Goal: Transaction & Acquisition: Purchase product/service

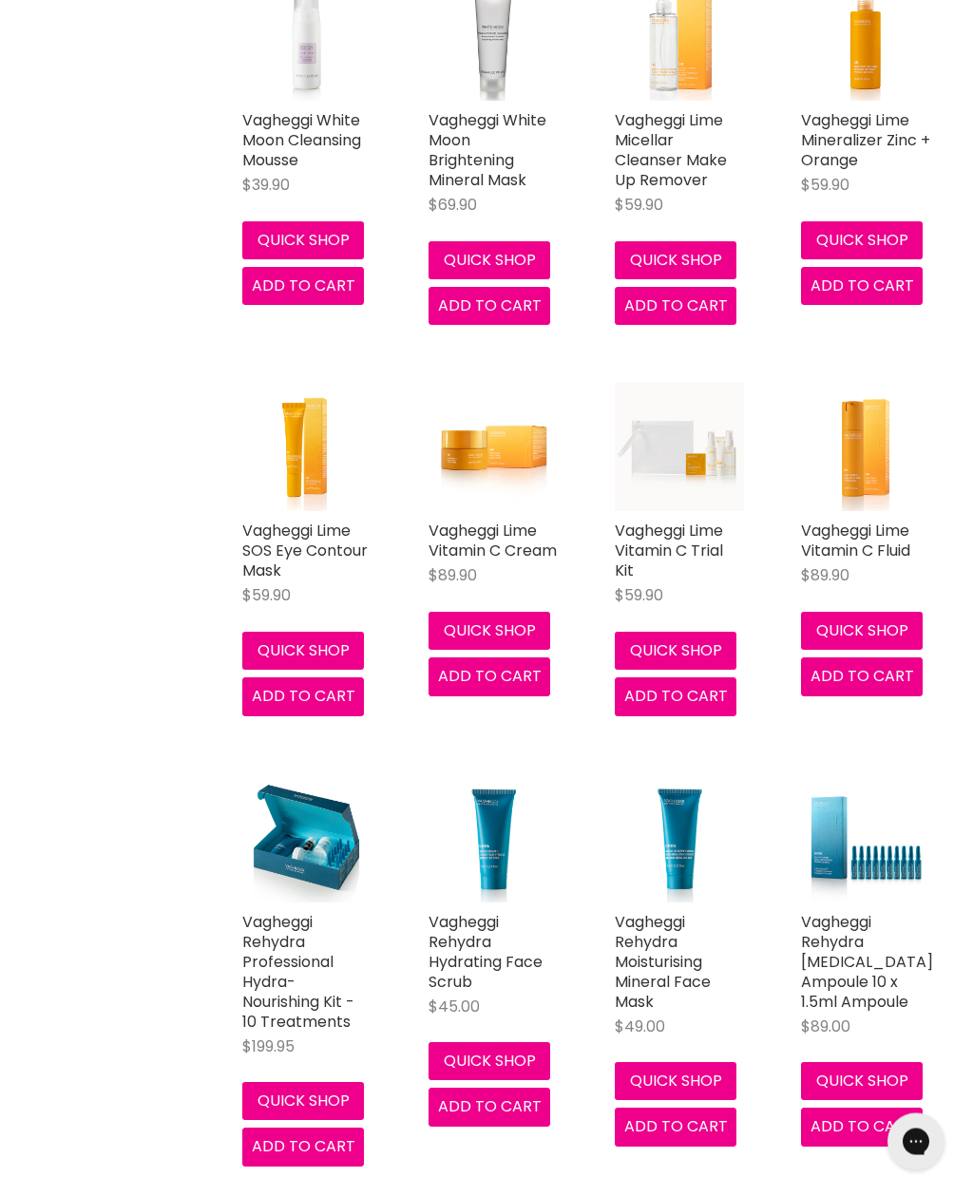
scroll to position [2887, 0]
click at [274, 986] on link "Vagheggi Rehydra Professional Hydra-Nourishing Kit - 10 Treatments" at bounding box center [298, 972] width 112 height 122
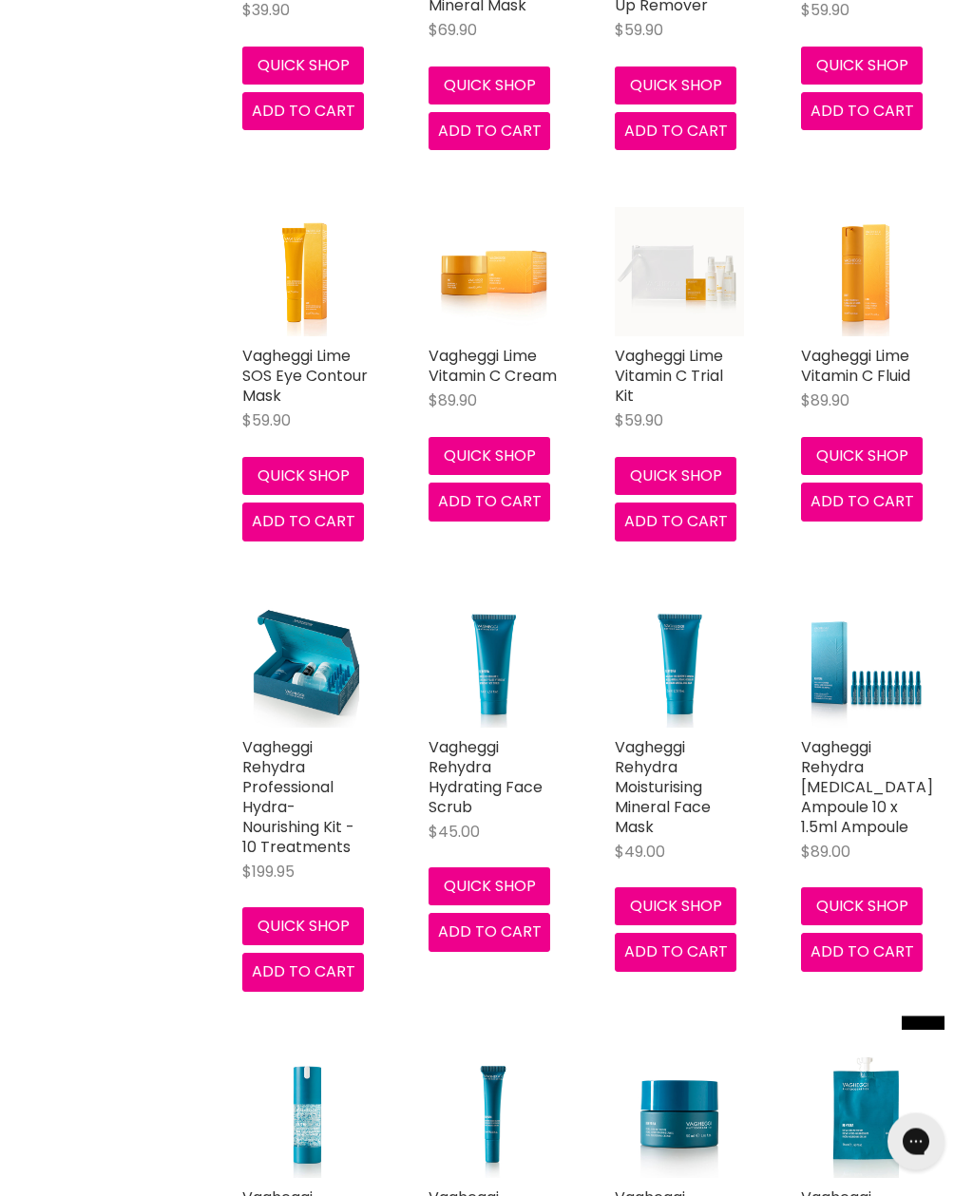
scroll to position [3086, 0]
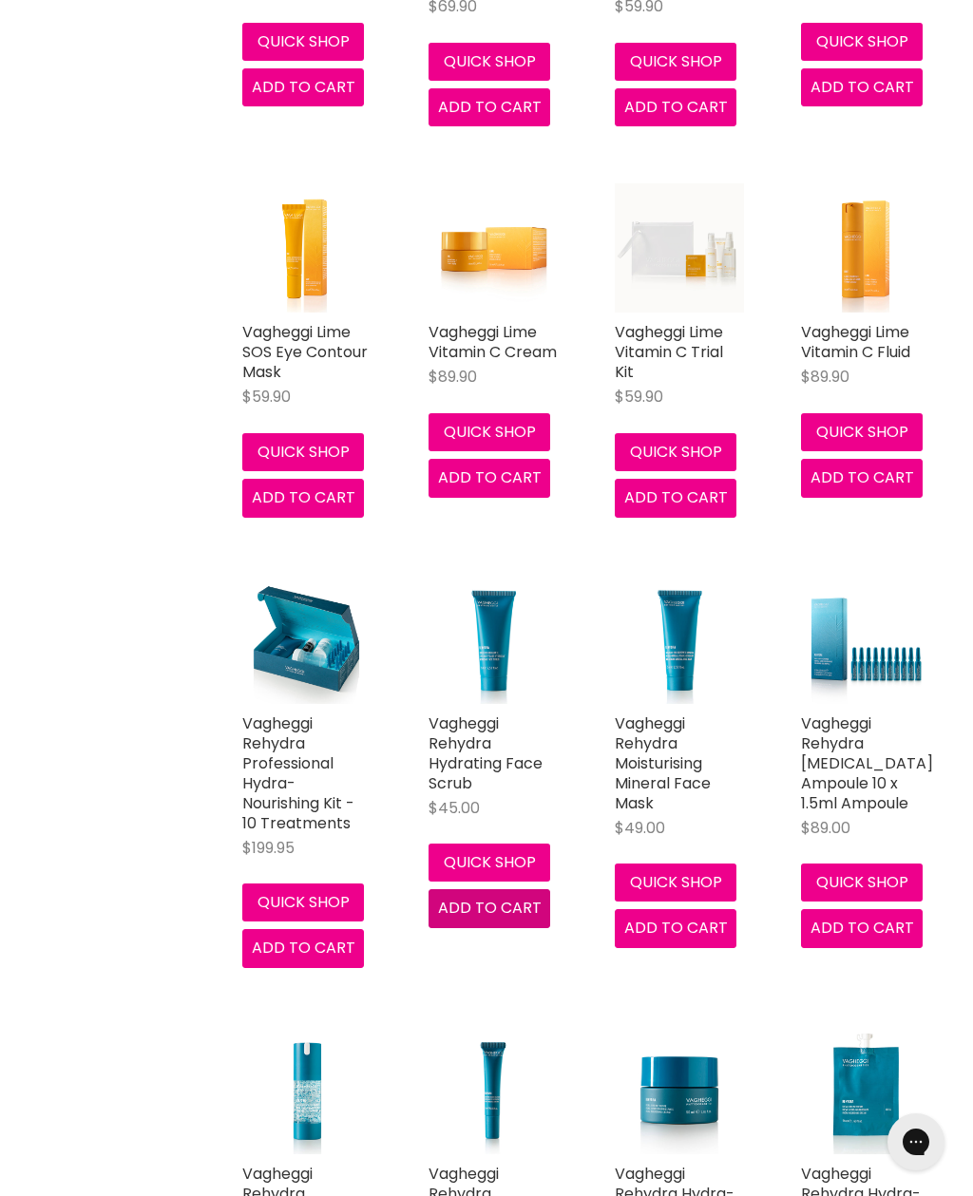
click at [454, 897] on span "Add to cart" at bounding box center [490, 908] width 104 height 22
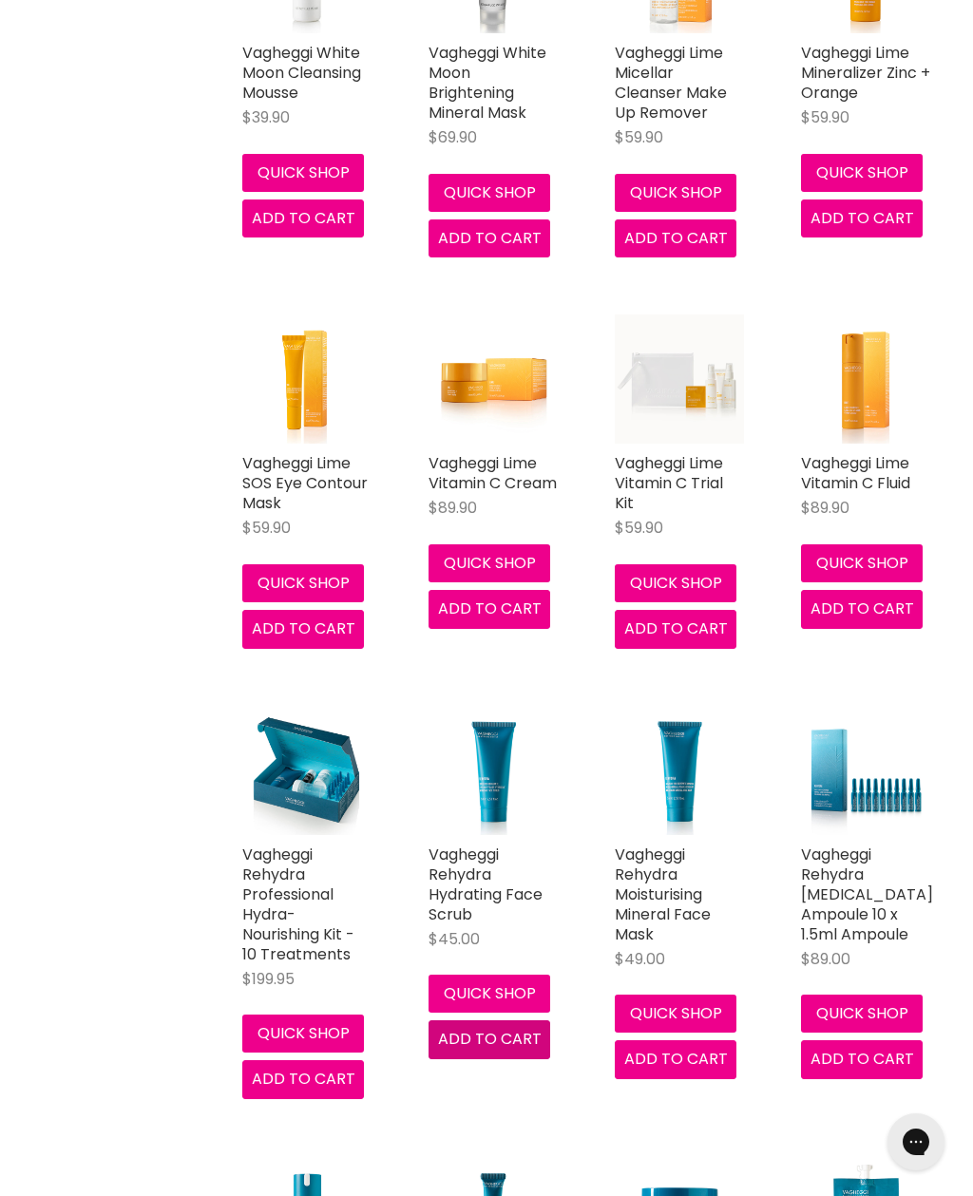
scroll to position [2951, 0]
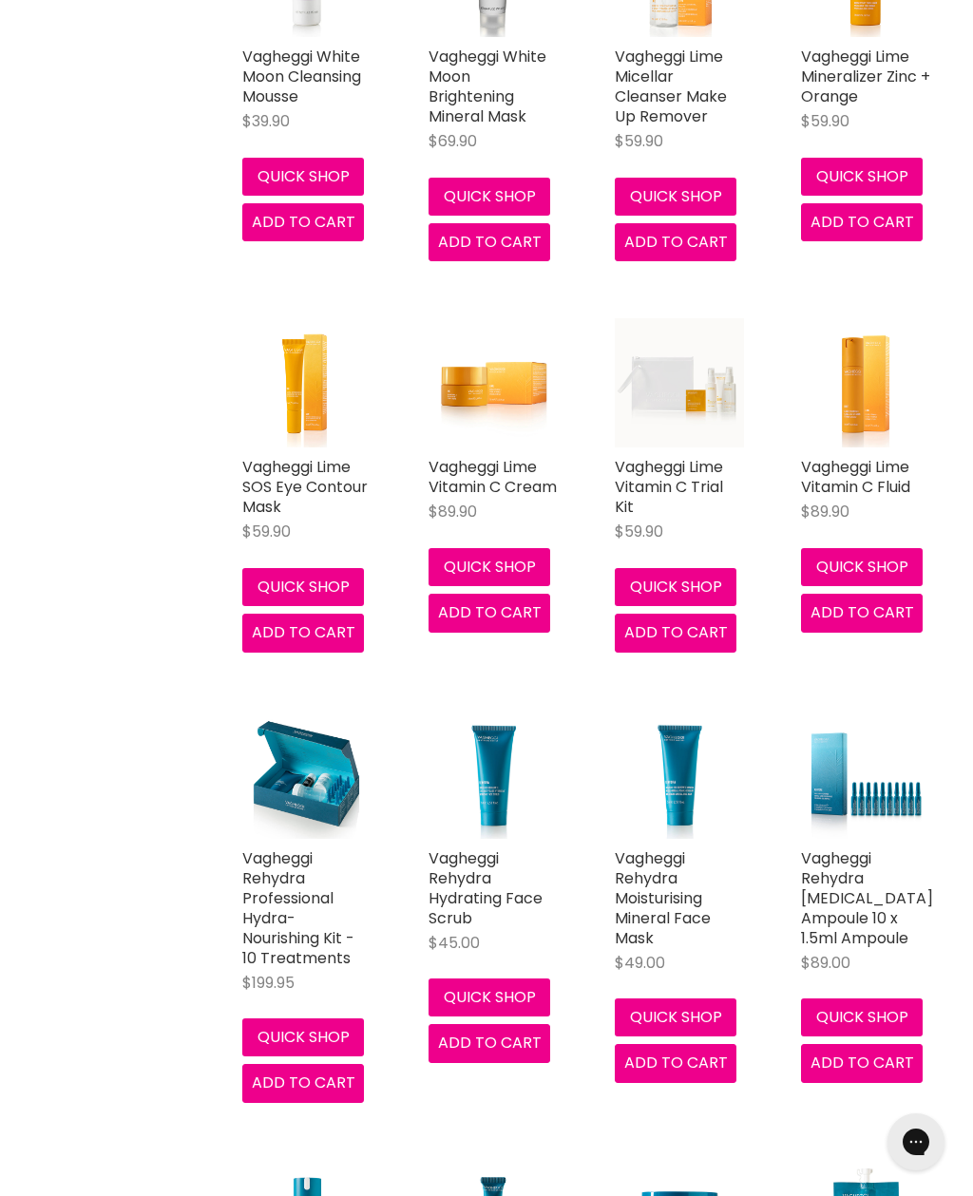
click at [455, 859] on link "Vagheggi Rehydra Hydrating Face Scrub" at bounding box center [486, 889] width 114 height 82
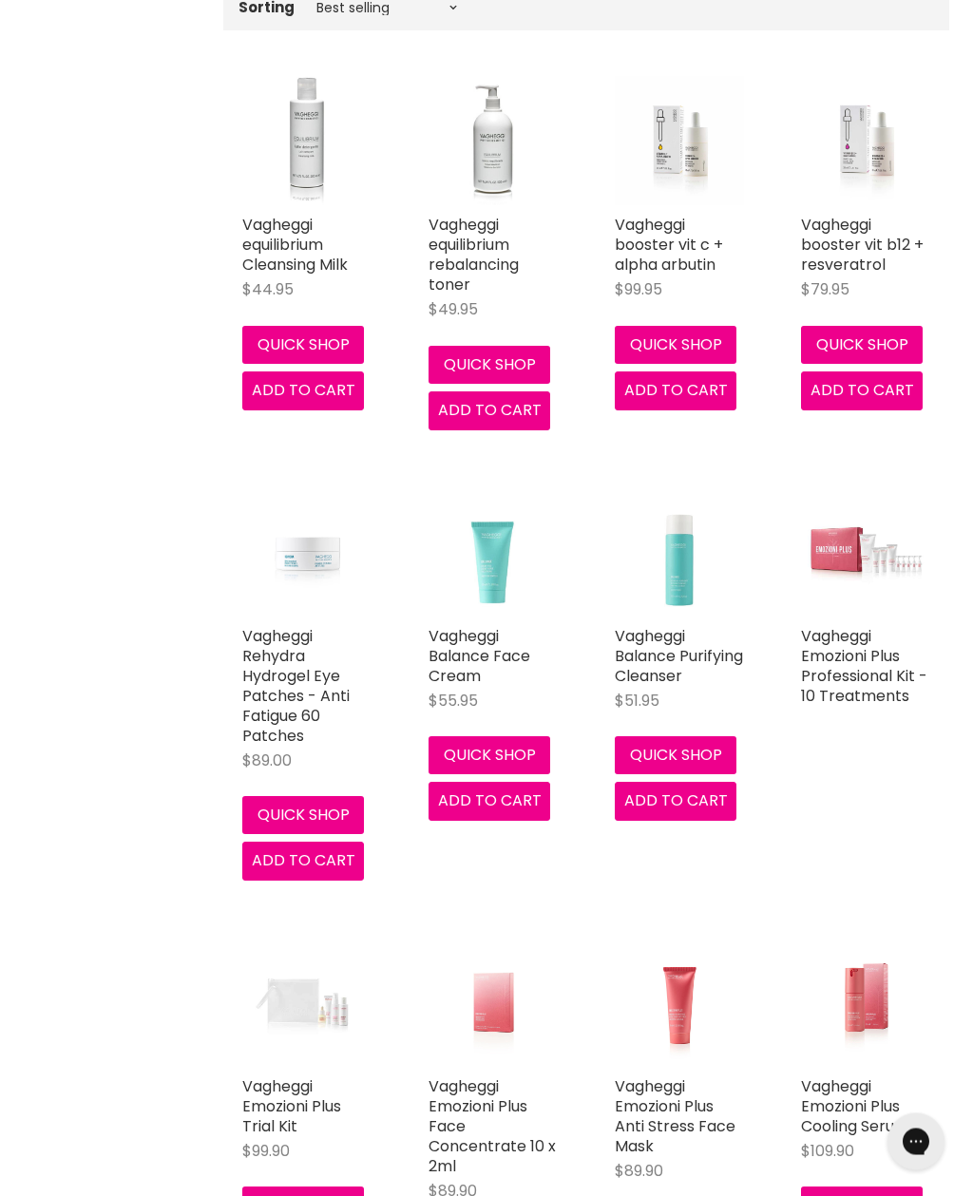
scroll to position [669, 0]
click at [471, 642] on link "Vagheggi Balance Face Cream" at bounding box center [480, 656] width 102 height 62
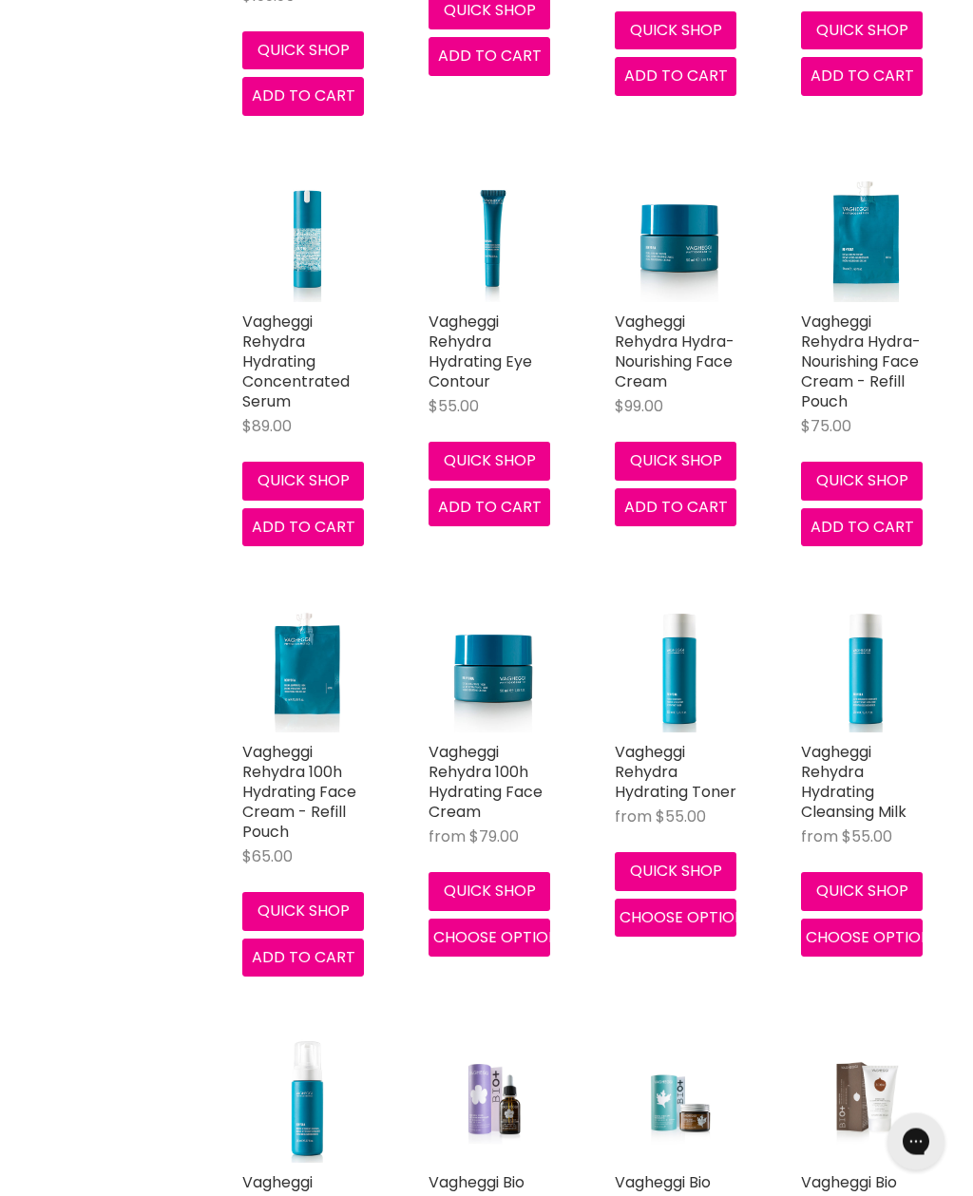
scroll to position [3939, 0]
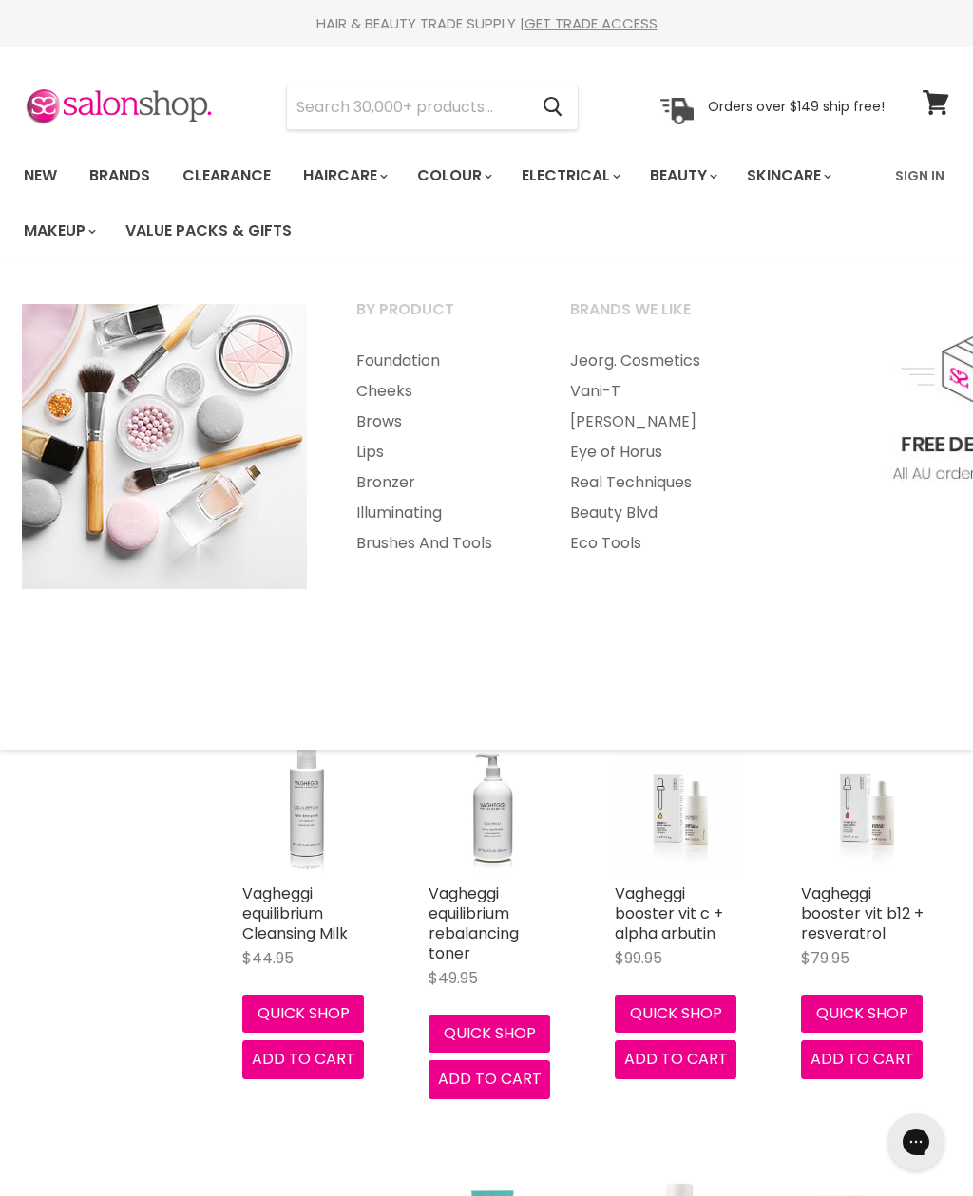
click at [605, 316] on link "Brands we like" at bounding box center [651, 319] width 210 height 48
click at [595, 304] on link "Brands we like" at bounding box center [651, 319] width 210 height 48
click at [605, 334] on link "Brands we like" at bounding box center [651, 319] width 210 height 48
click at [601, 312] on link "Brands we like" at bounding box center [651, 319] width 210 height 48
click at [653, 310] on link "Brands we like" at bounding box center [651, 319] width 210 height 48
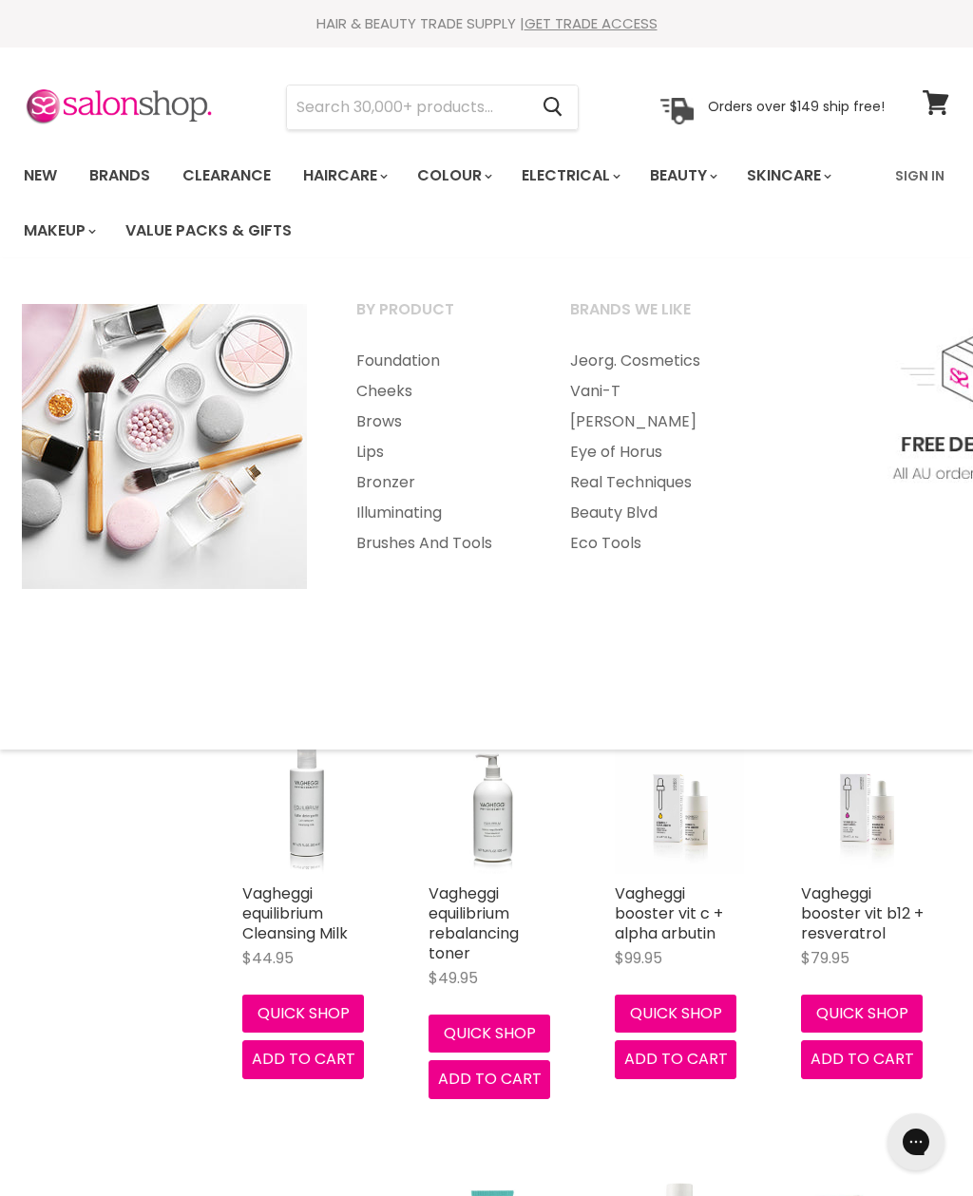
click at [655, 296] on link "Brands we like" at bounding box center [651, 319] width 210 height 48
click at [679, 302] on link "Brands we like" at bounding box center [651, 319] width 210 height 48
click at [651, 312] on link "Brands we like" at bounding box center [651, 319] width 210 height 48
click at [429, 308] on link "By Product" at bounding box center [438, 319] width 210 height 48
click at [428, 297] on link "By Product" at bounding box center [438, 319] width 210 height 48
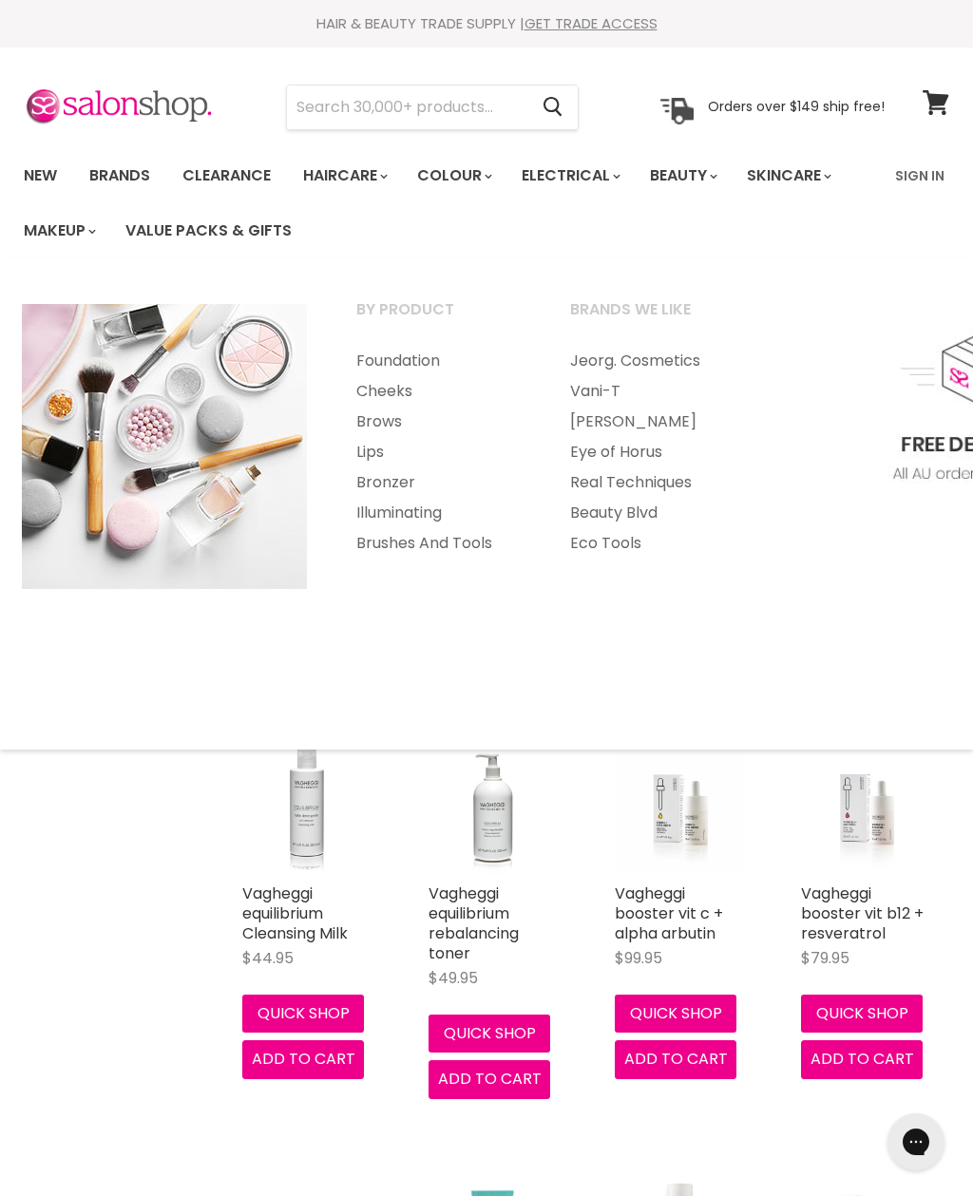
click at [430, 357] on link "Foundation" at bounding box center [438, 361] width 210 height 30
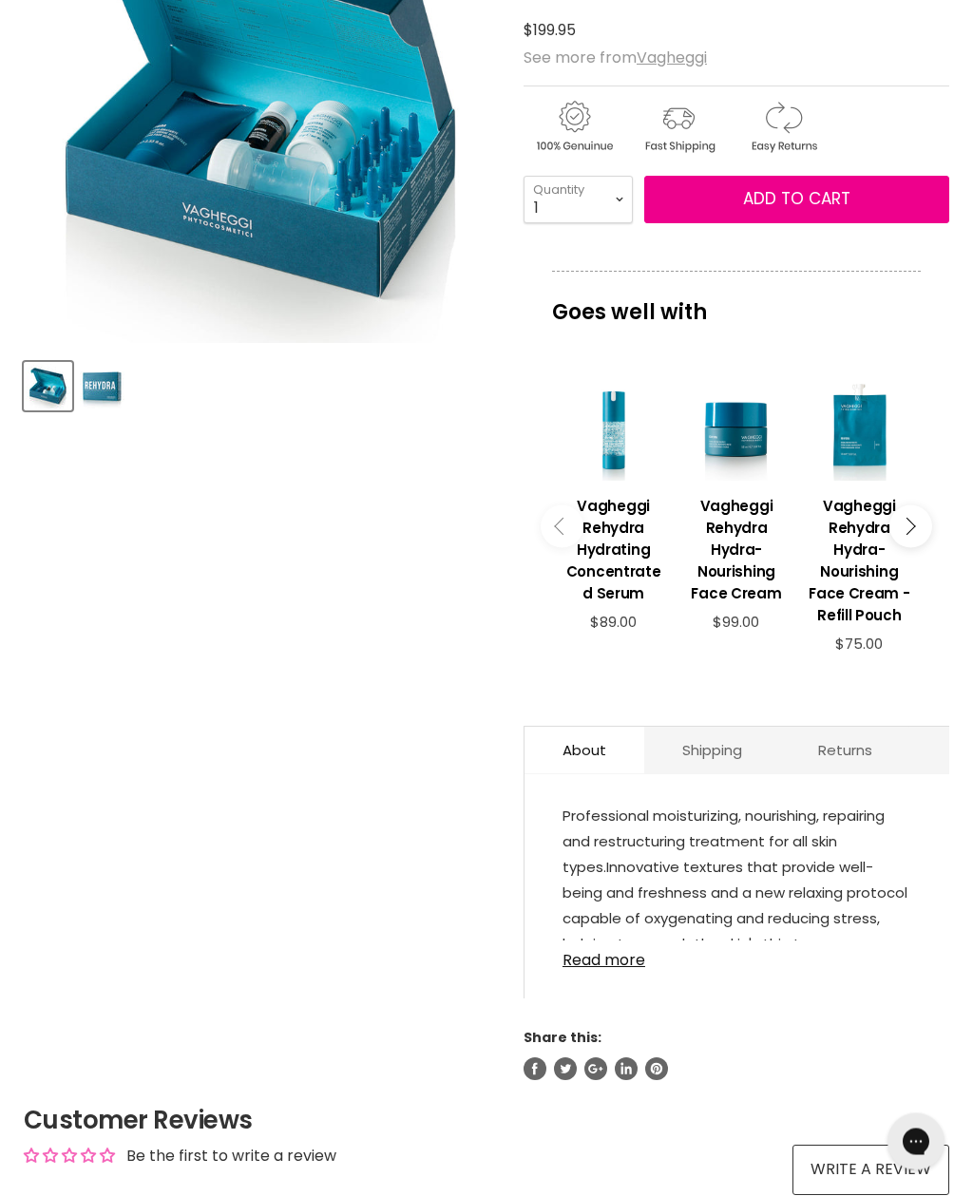
scroll to position [418, 0]
click at [597, 969] on link "Read more" at bounding box center [737, 955] width 349 height 29
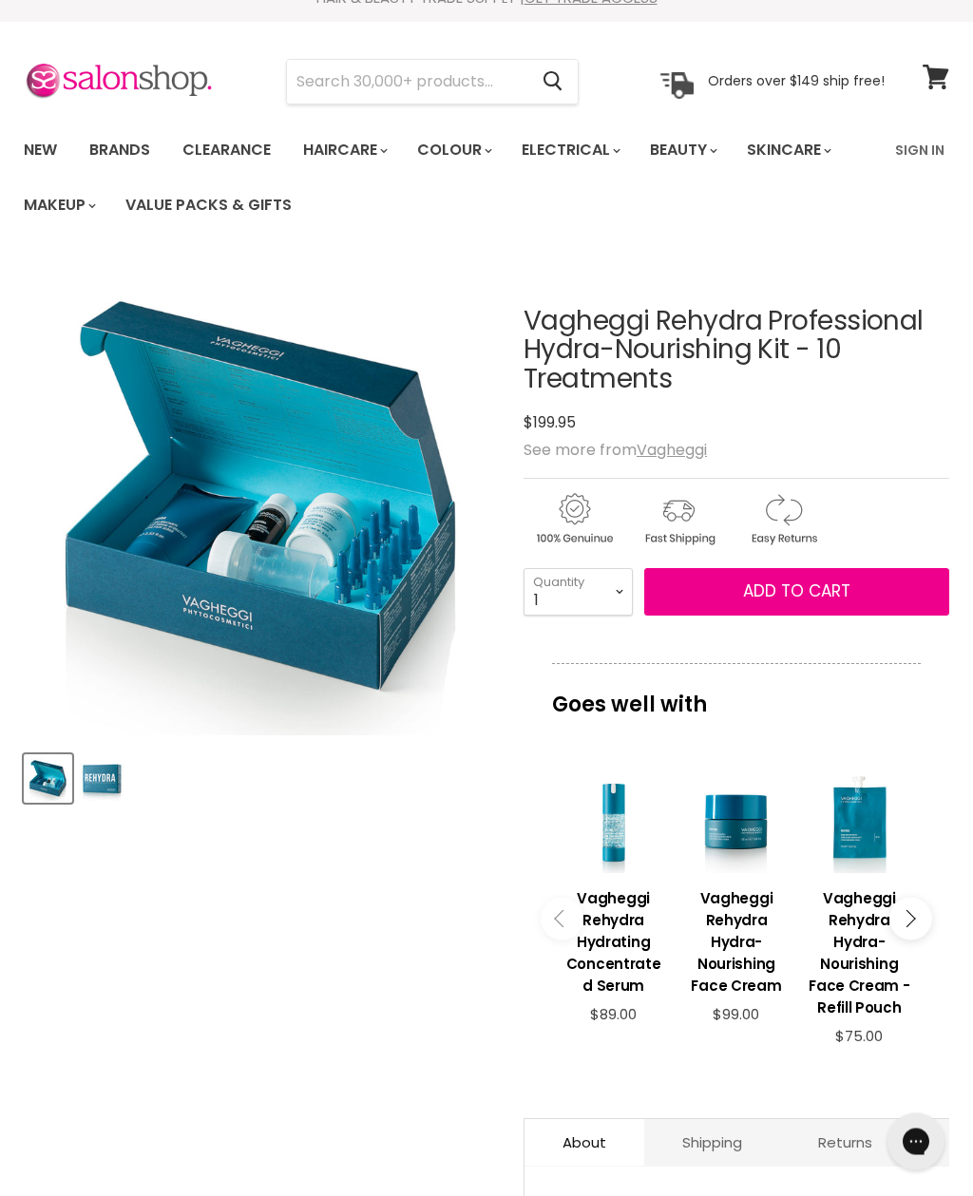
scroll to position [0, 0]
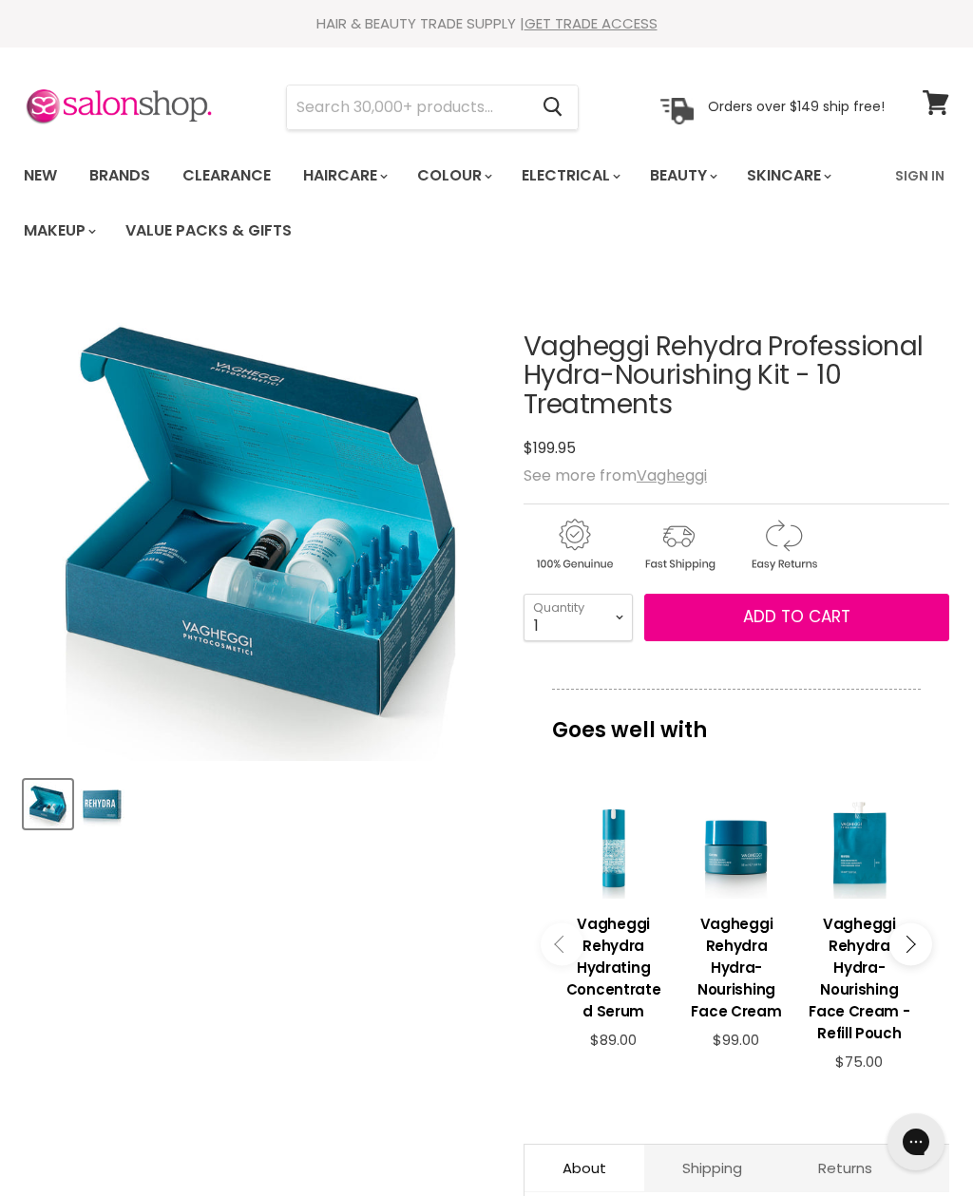
click at [95, 813] on img "Product thumbnails" at bounding box center [102, 804] width 45 height 45
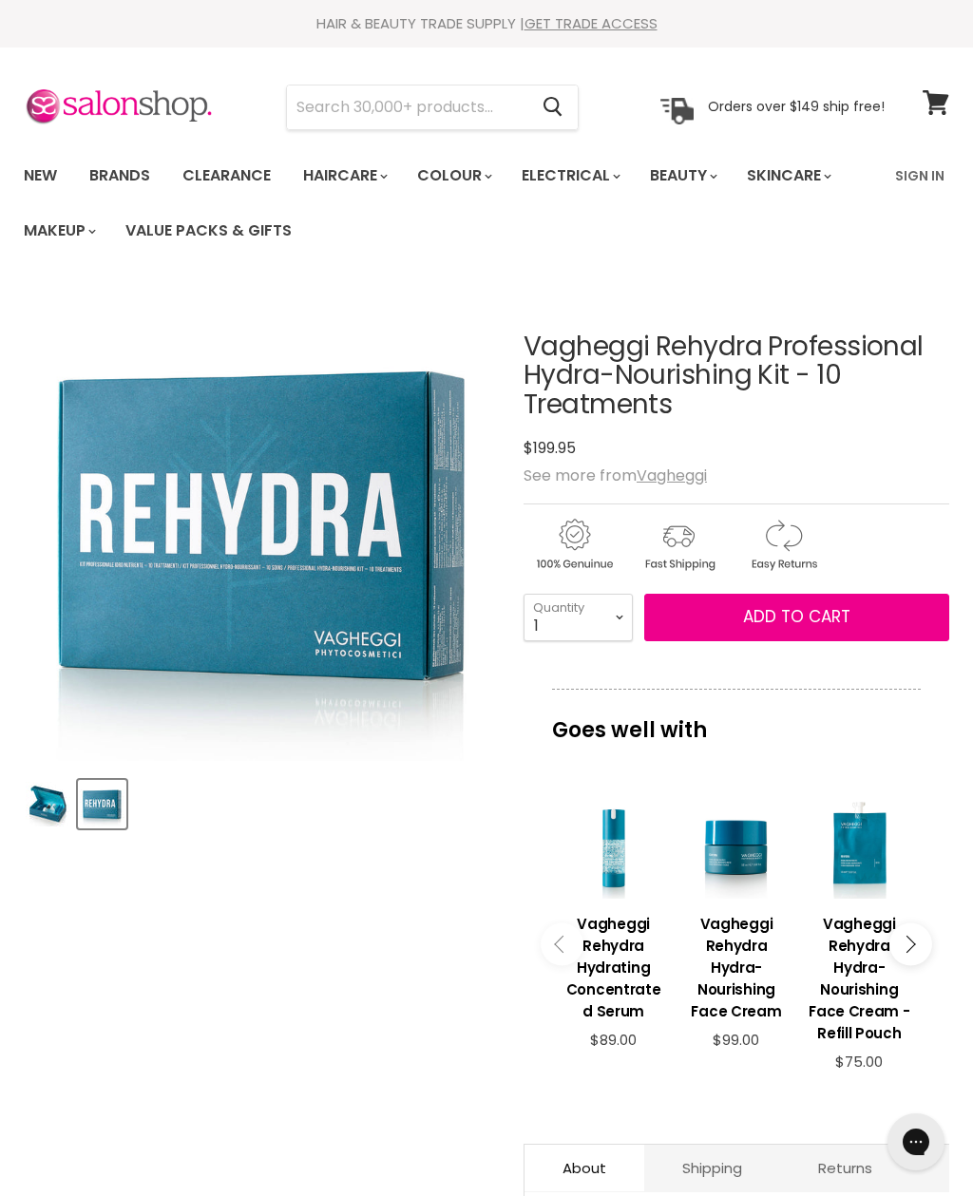
click at [46, 818] on img "Product thumbnails" at bounding box center [48, 804] width 45 height 45
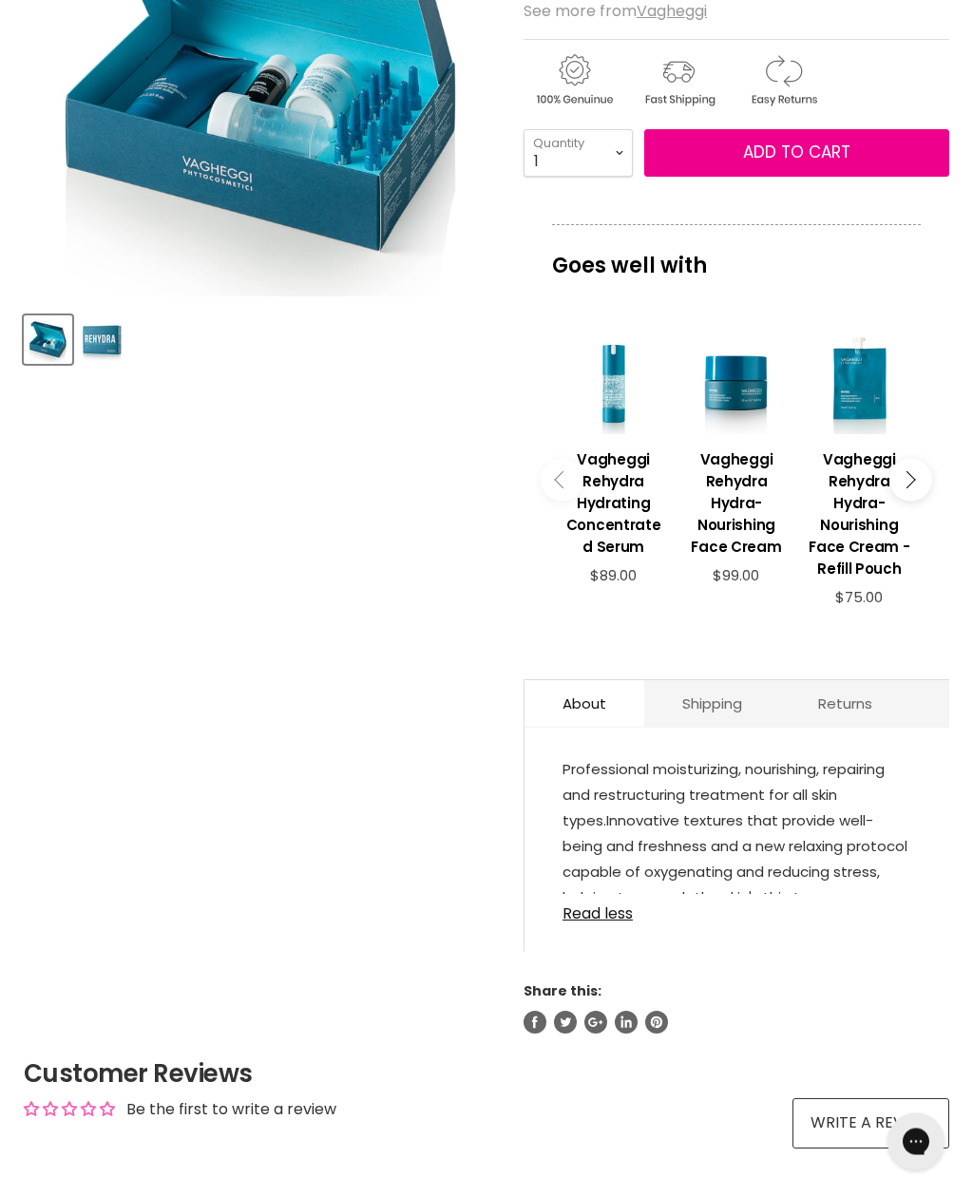
scroll to position [465, 0]
click at [597, 918] on link "Read less" at bounding box center [737, 908] width 349 height 29
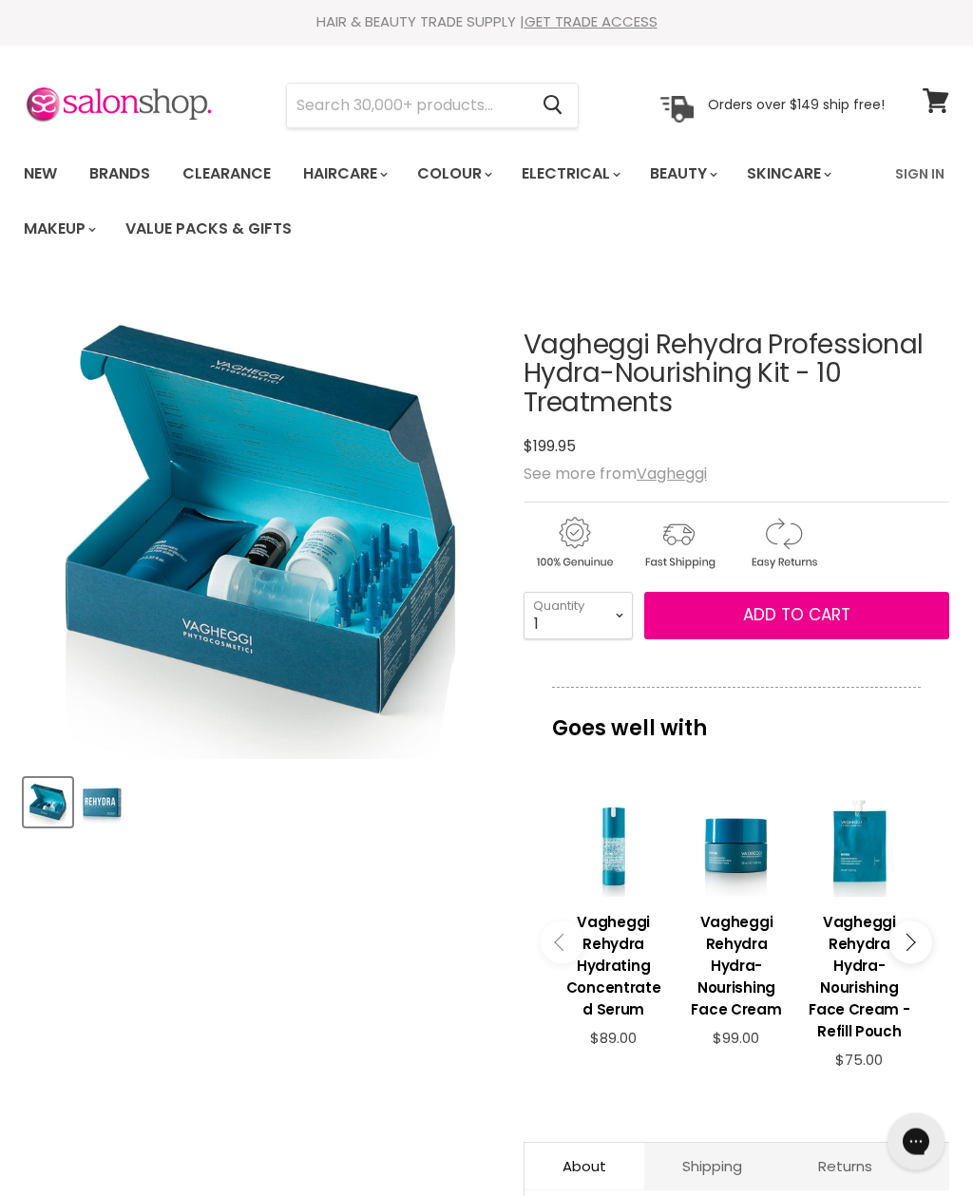
scroll to position [0, 0]
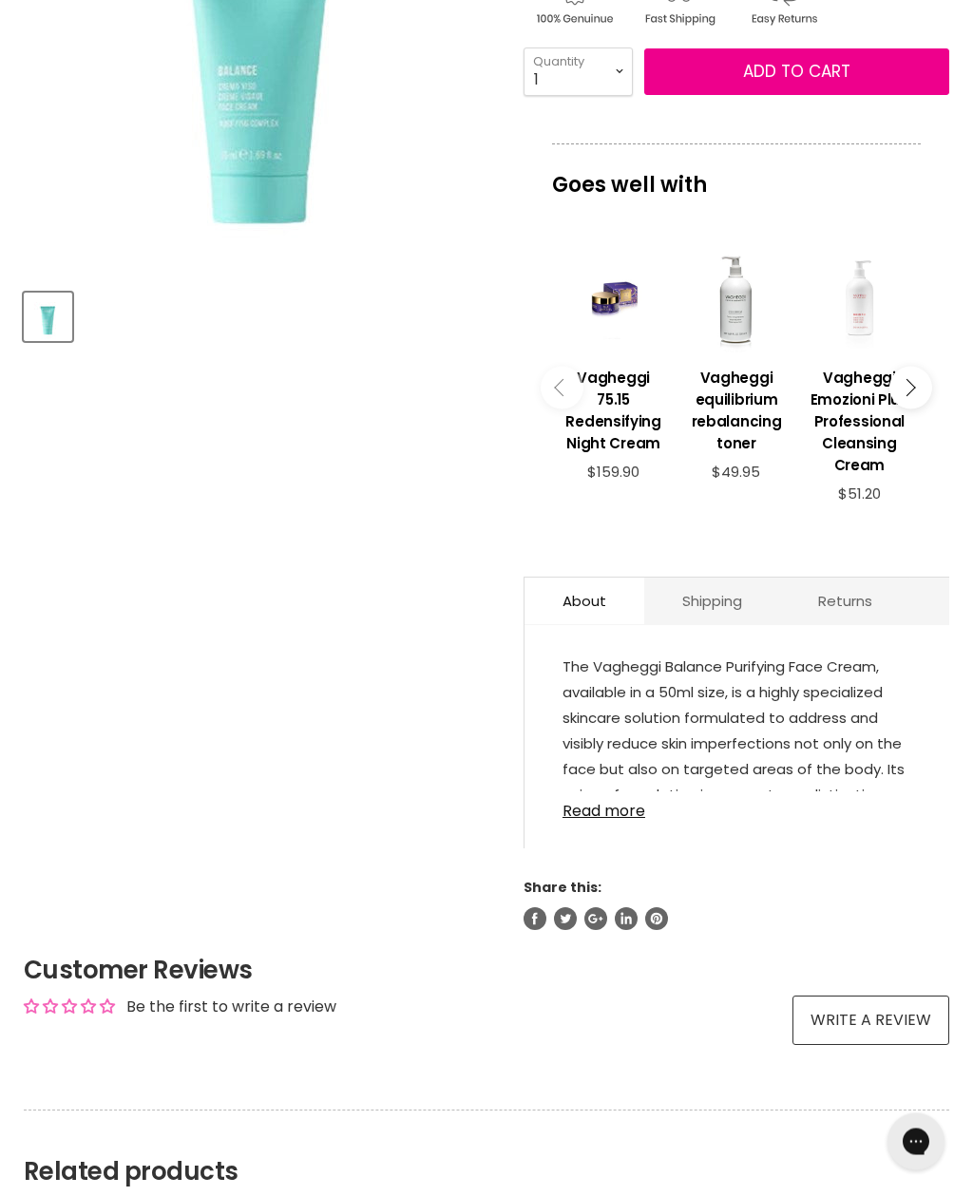
scroll to position [488, 0]
click at [620, 820] on link "Read more" at bounding box center [737, 806] width 349 height 29
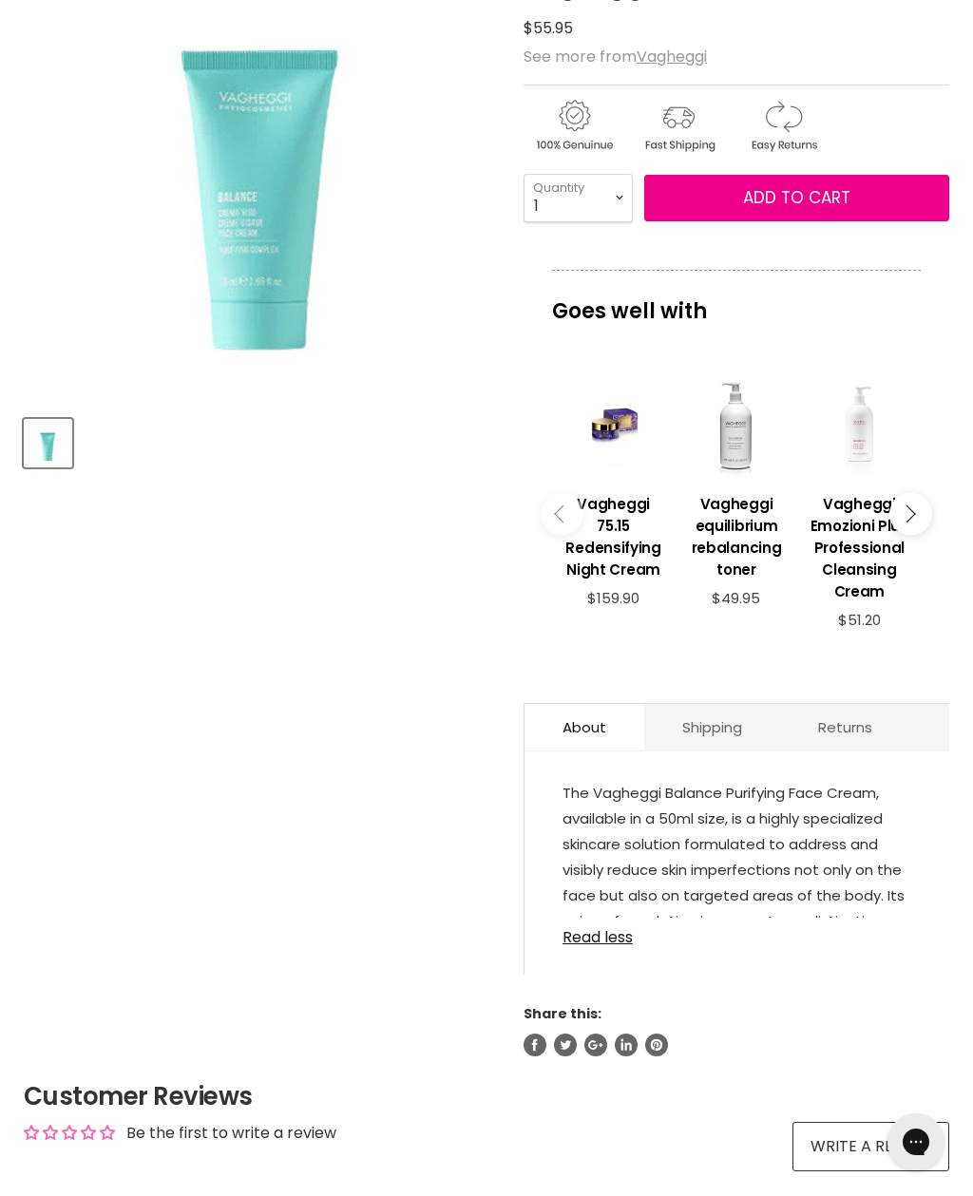
scroll to position [362, 0]
click at [613, 943] on link "Read less" at bounding box center [737, 931] width 349 height 29
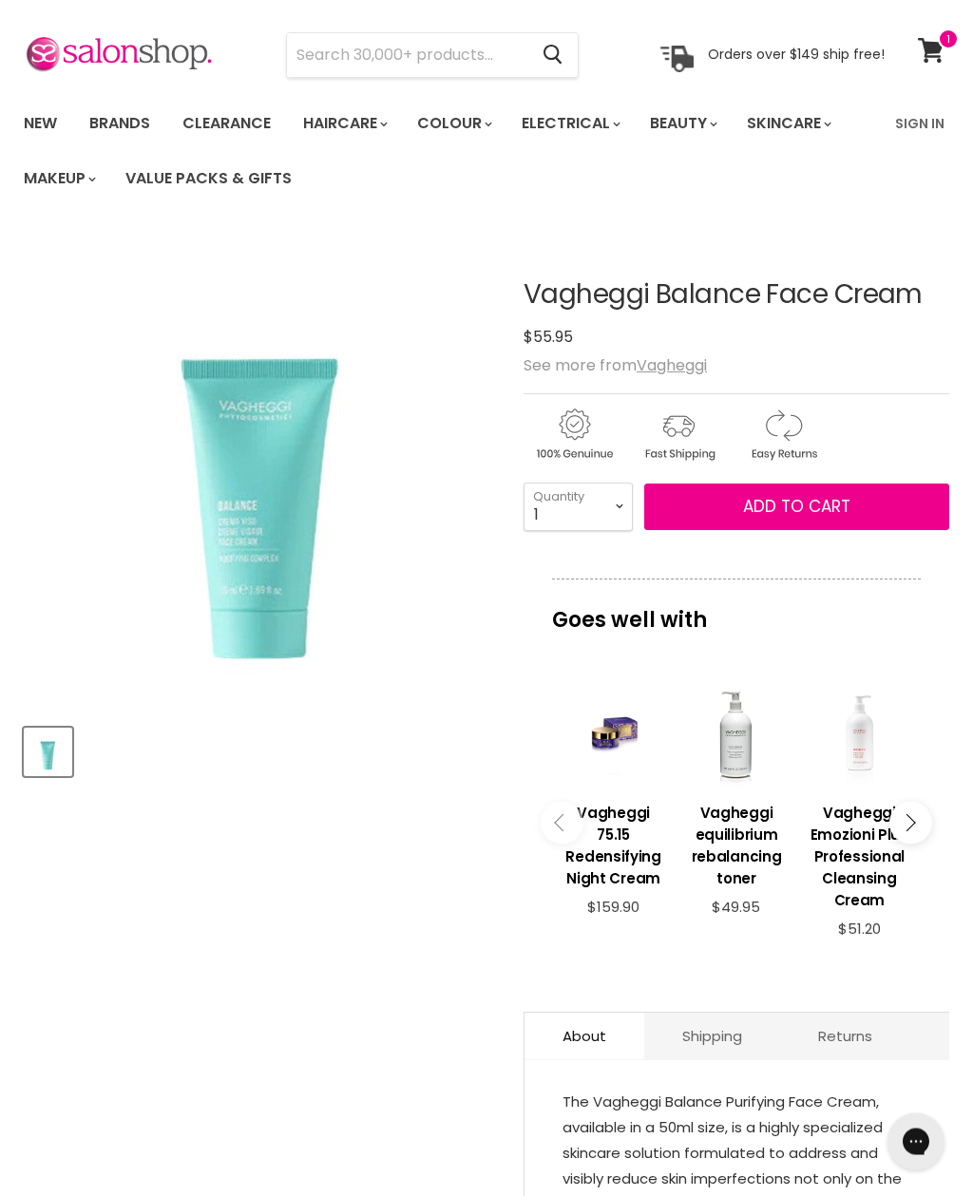
scroll to position [0, 0]
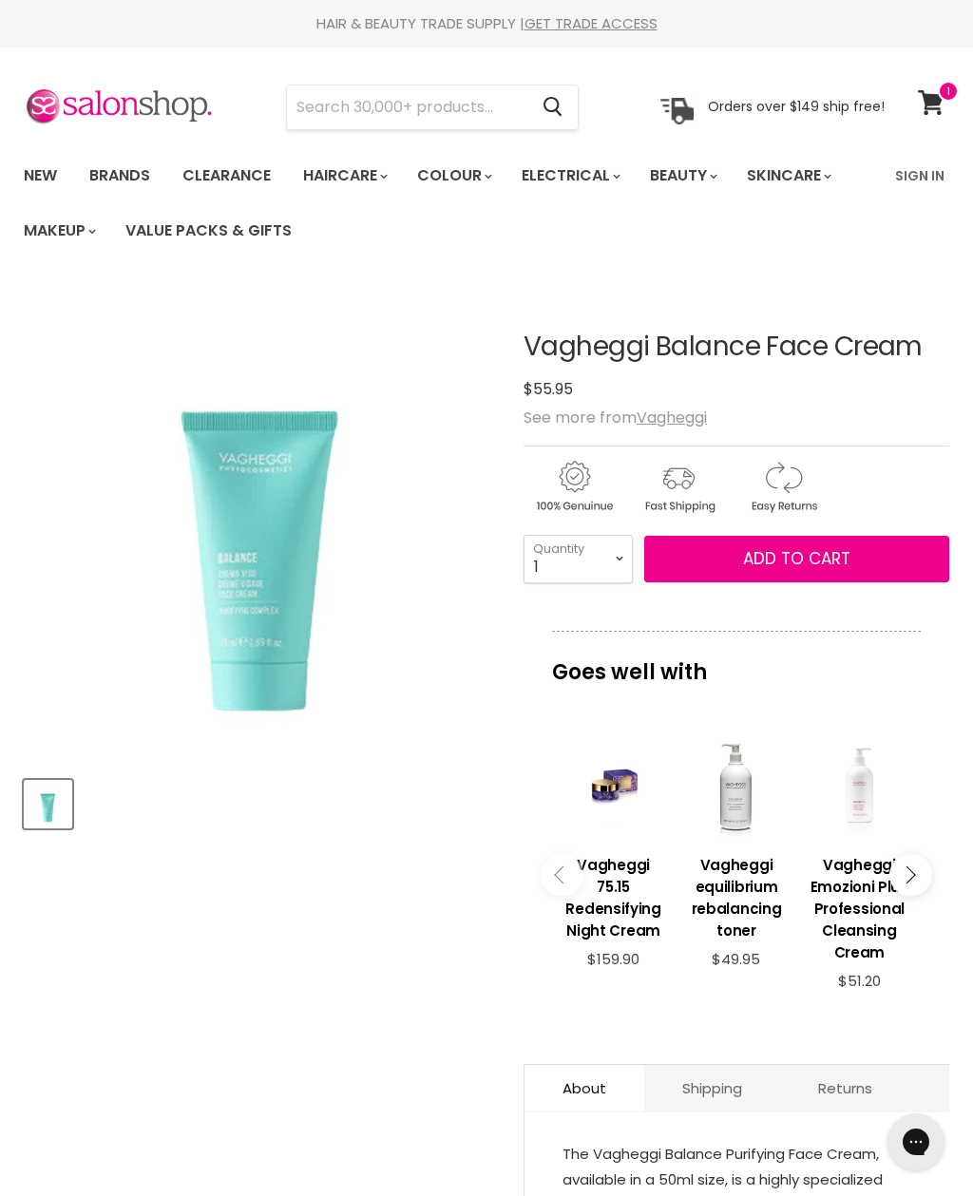
click at [715, 564] on button "Add to cart" at bounding box center [796, 560] width 305 height 48
click at [786, 570] on span "Add to cart" at bounding box center [796, 558] width 107 height 23
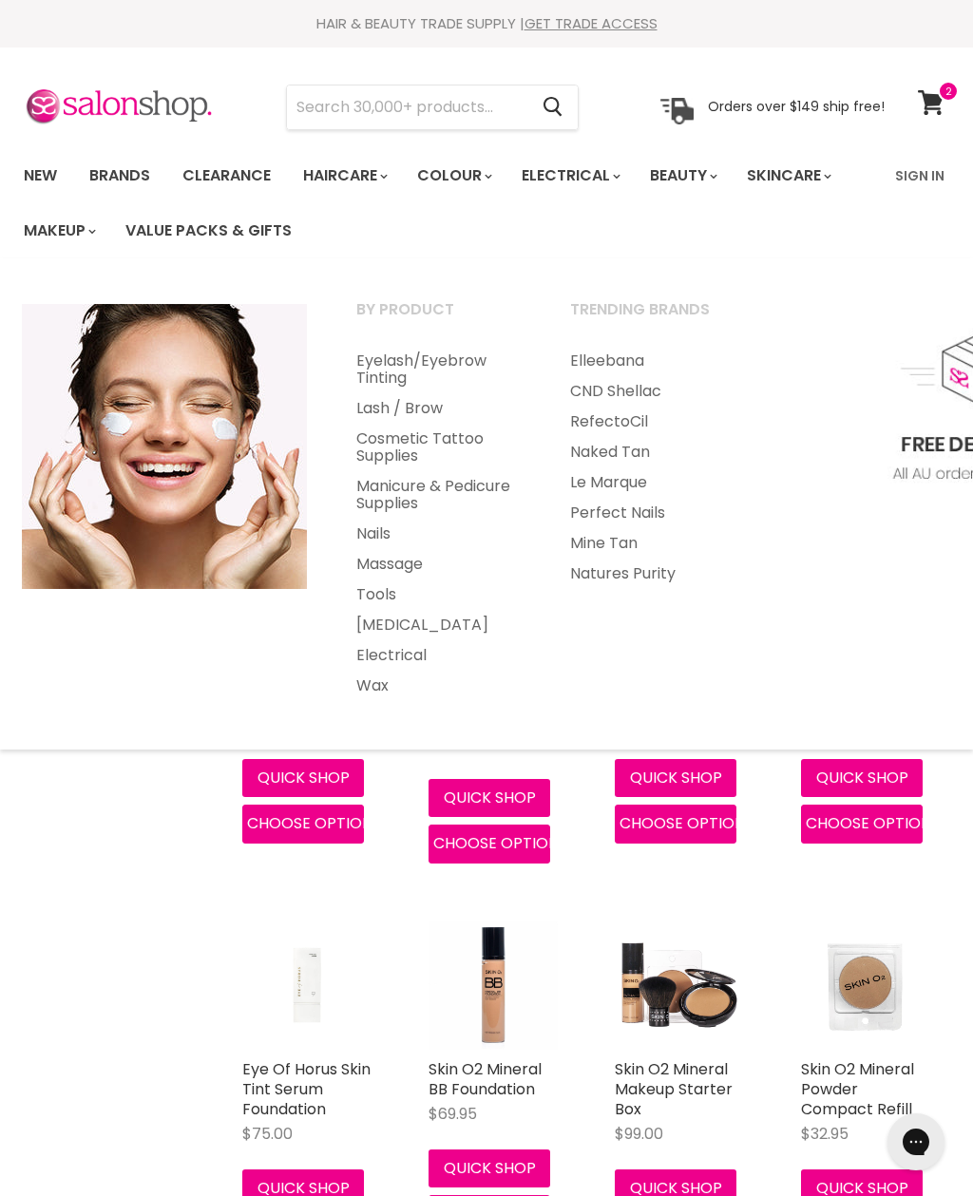
click at [382, 366] on link "Eyelash/Eyebrow Tinting" at bounding box center [438, 370] width 210 height 48
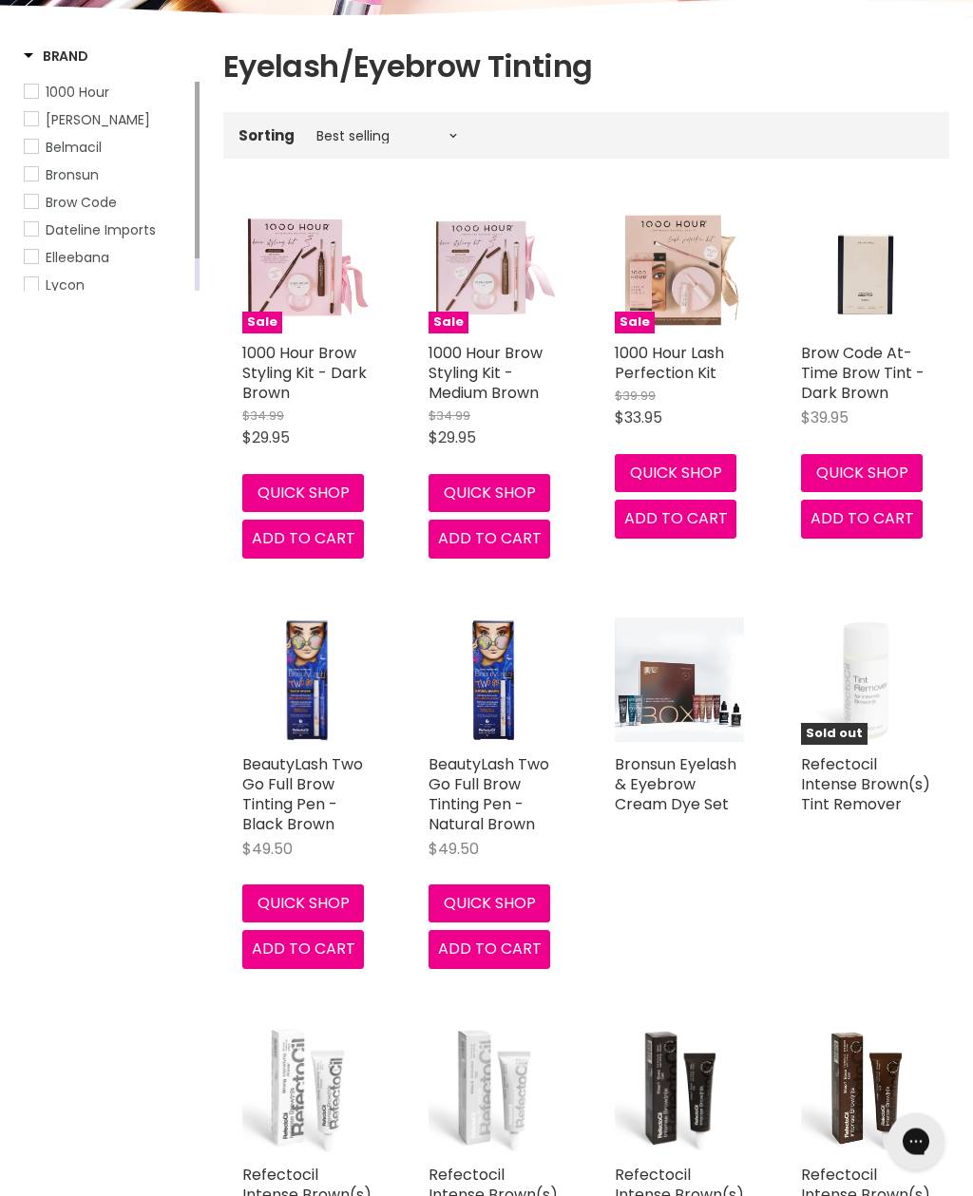
scroll to position [305, 0]
click at [454, 396] on link "1000 Hour Brow Styling Kit - Medium Brown" at bounding box center [486, 373] width 114 height 62
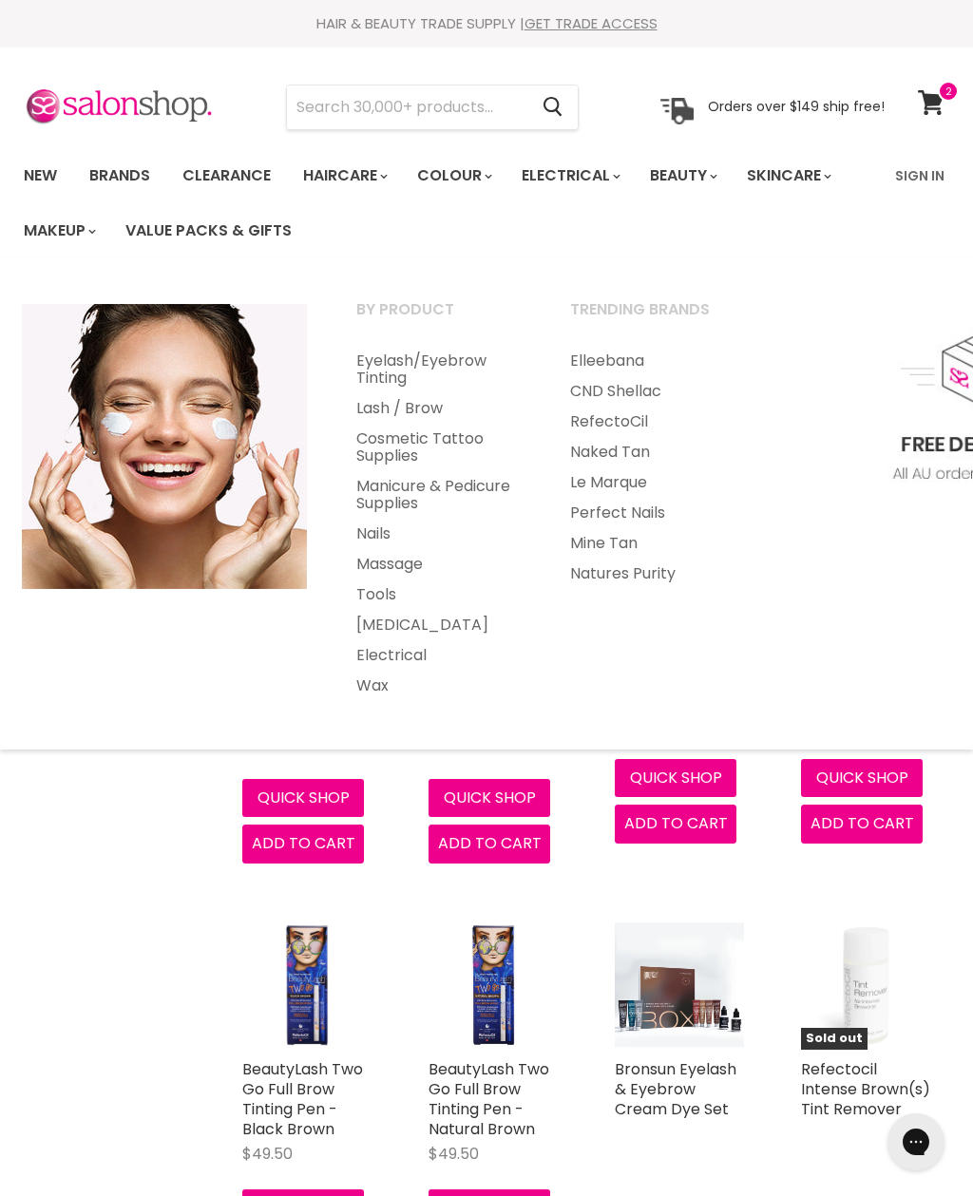
click at [37, 168] on link "New" at bounding box center [41, 176] width 62 height 40
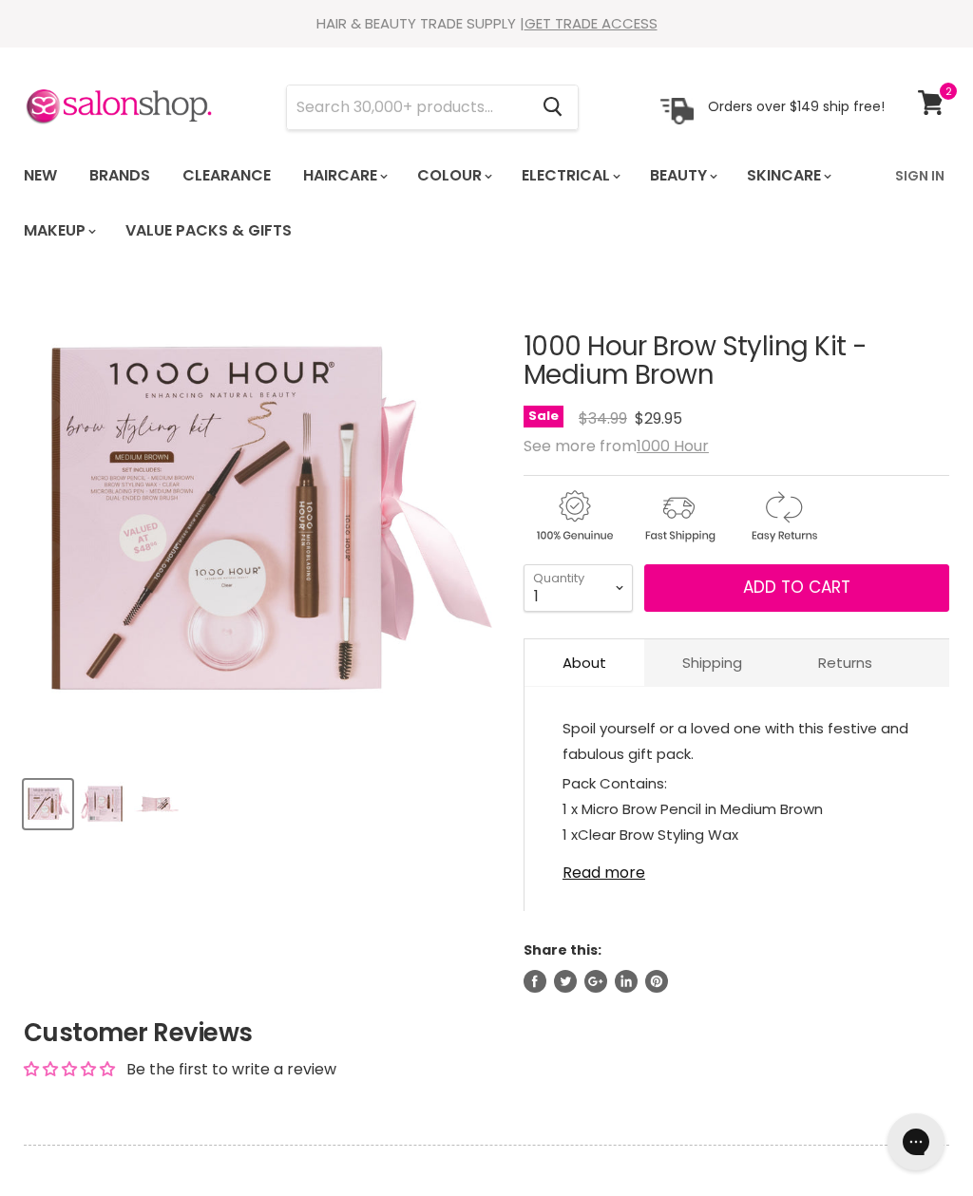
click at [107, 798] on img "Product thumbnails" at bounding box center [102, 804] width 45 height 45
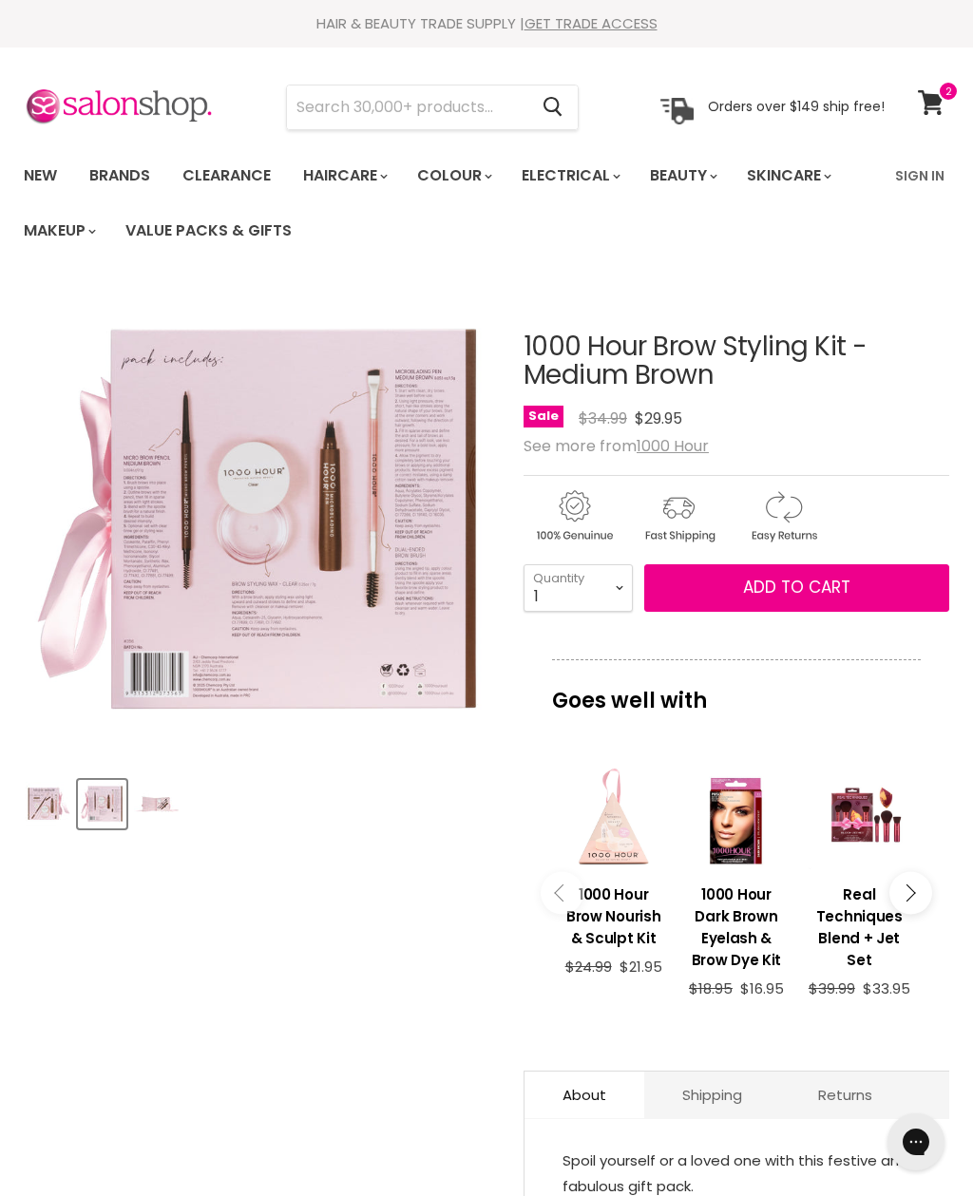
click at [138, 810] on img "Product thumbnails" at bounding box center [156, 804] width 45 height 45
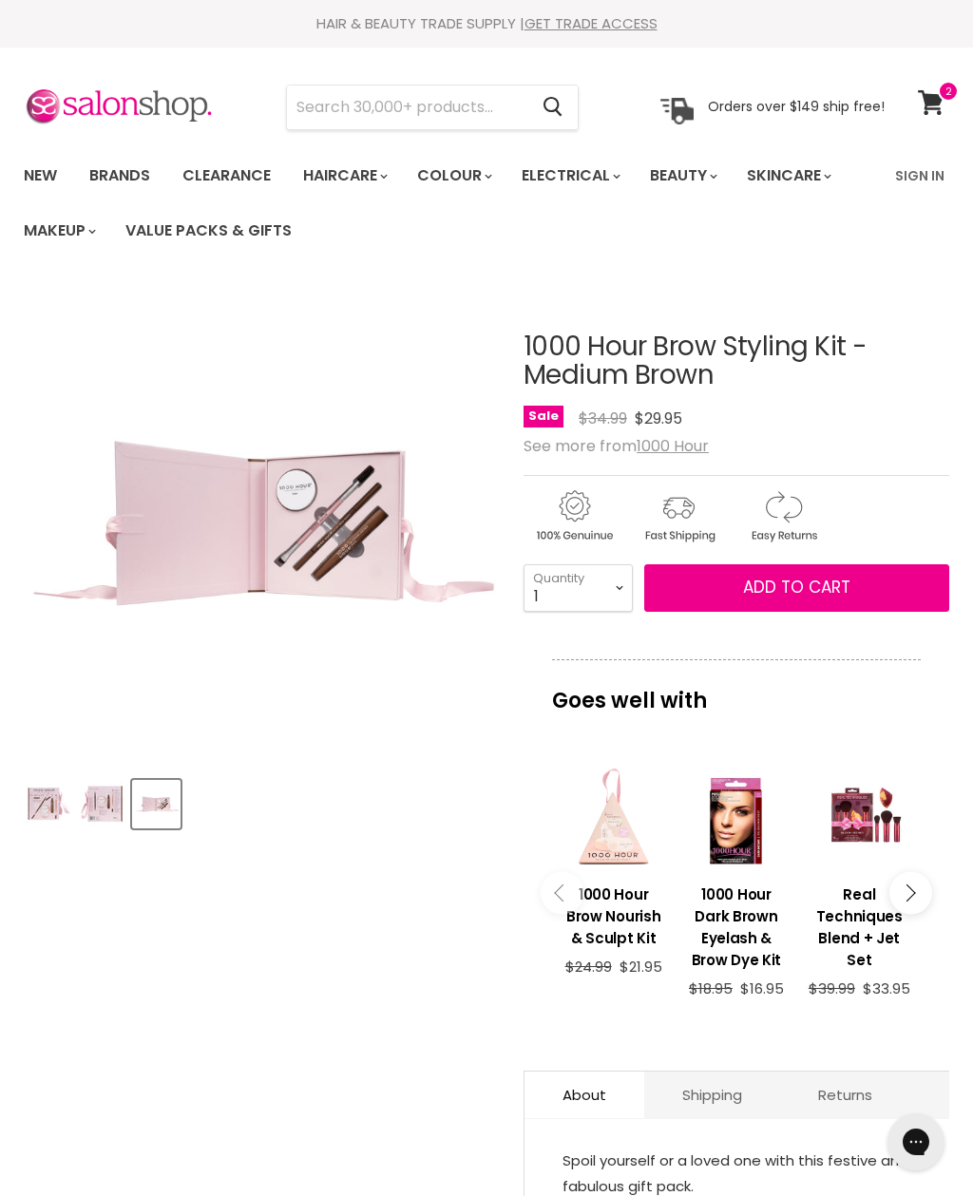
click at [92, 805] on img "Product thumbnails" at bounding box center [102, 804] width 45 height 45
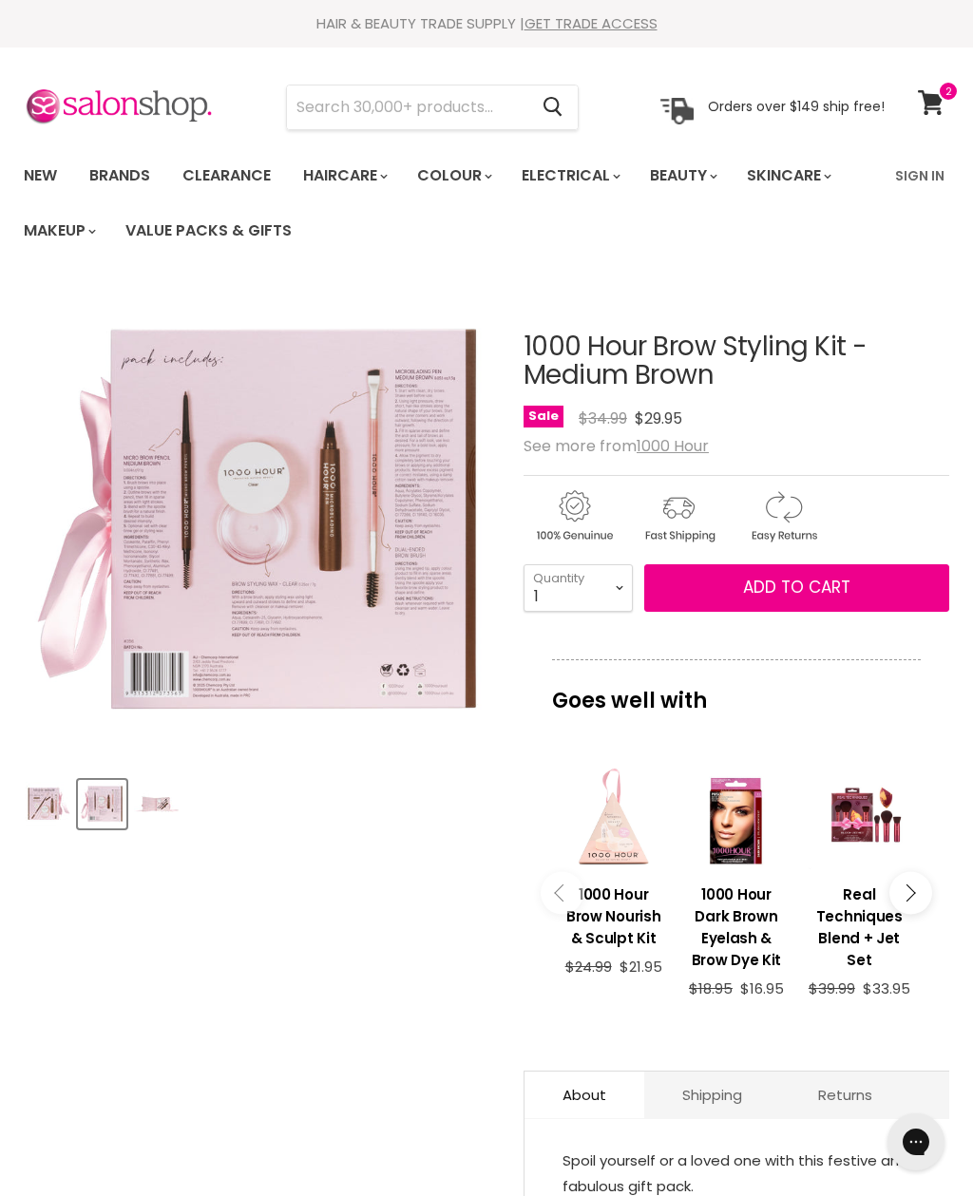
click at [159, 806] on img "Product thumbnails" at bounding box center [156, 804] width 45 height 45
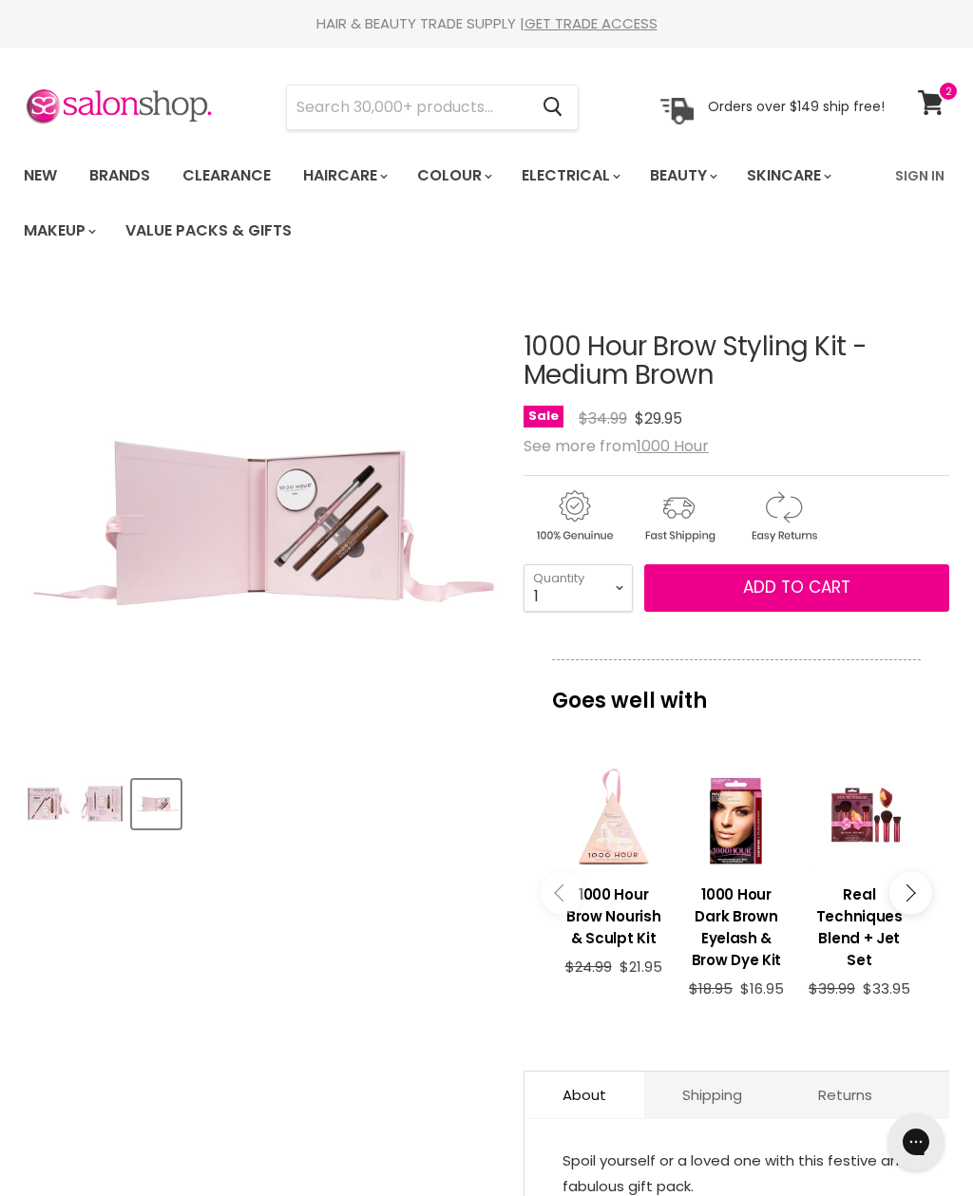
click at [122, 797] on img "Product thumbnails" at bounding box center [102, 804] width 45 height 45
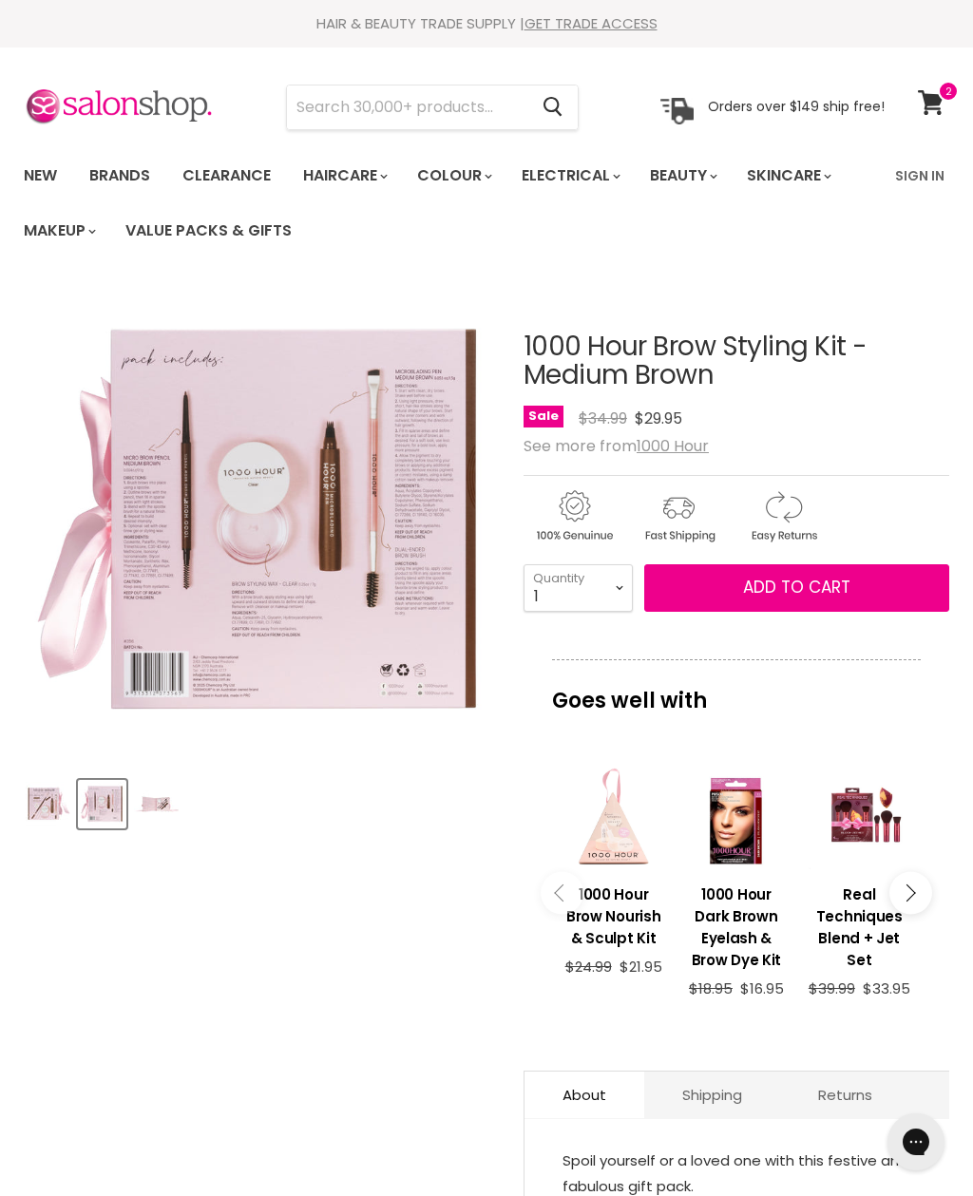
click at [60, 796] on img "Product thumbnails" at bounding box center [48, 804] width 45 height 45
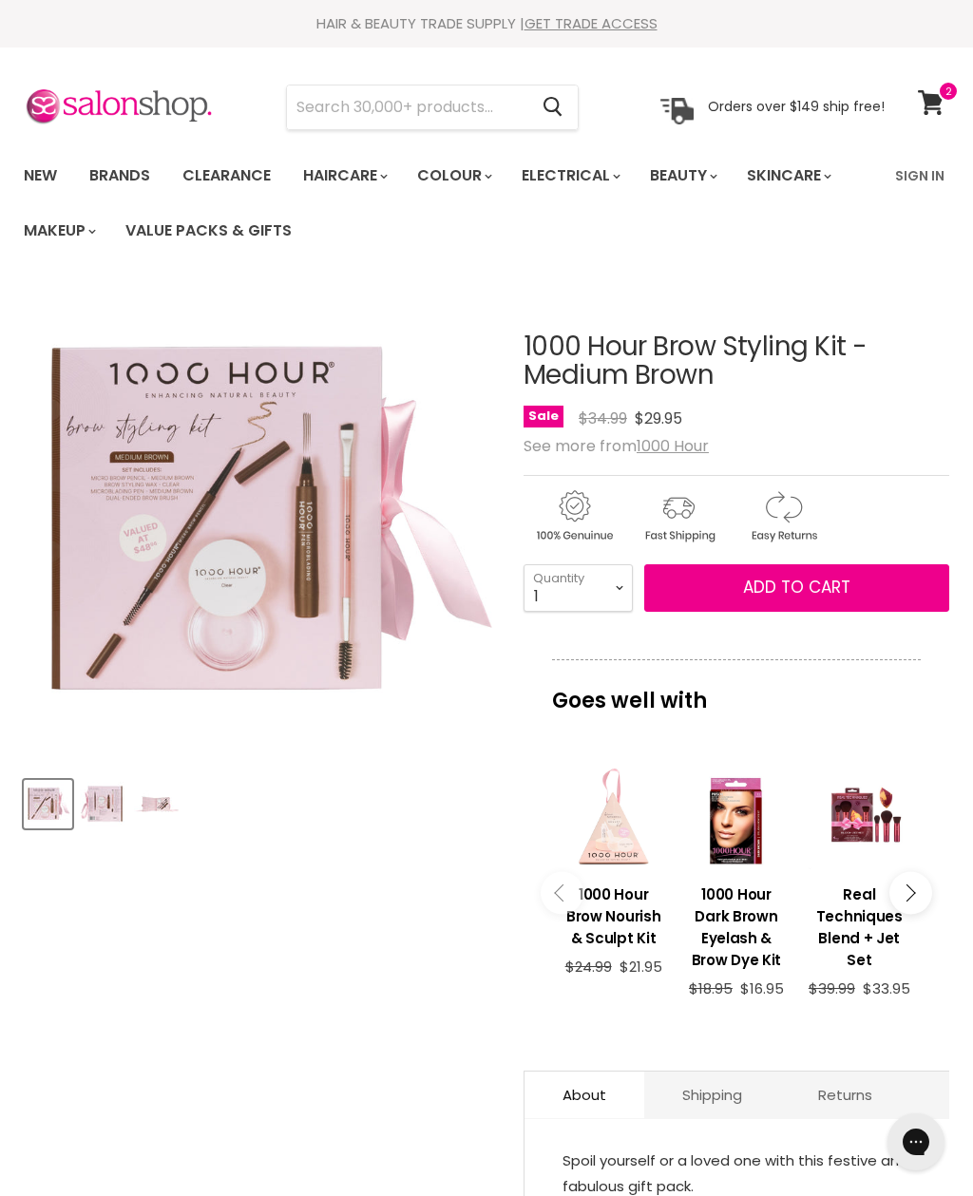
click at [155, 810] on img "Product thumbnails" at bounding box center [156, 804] width 45 height 45
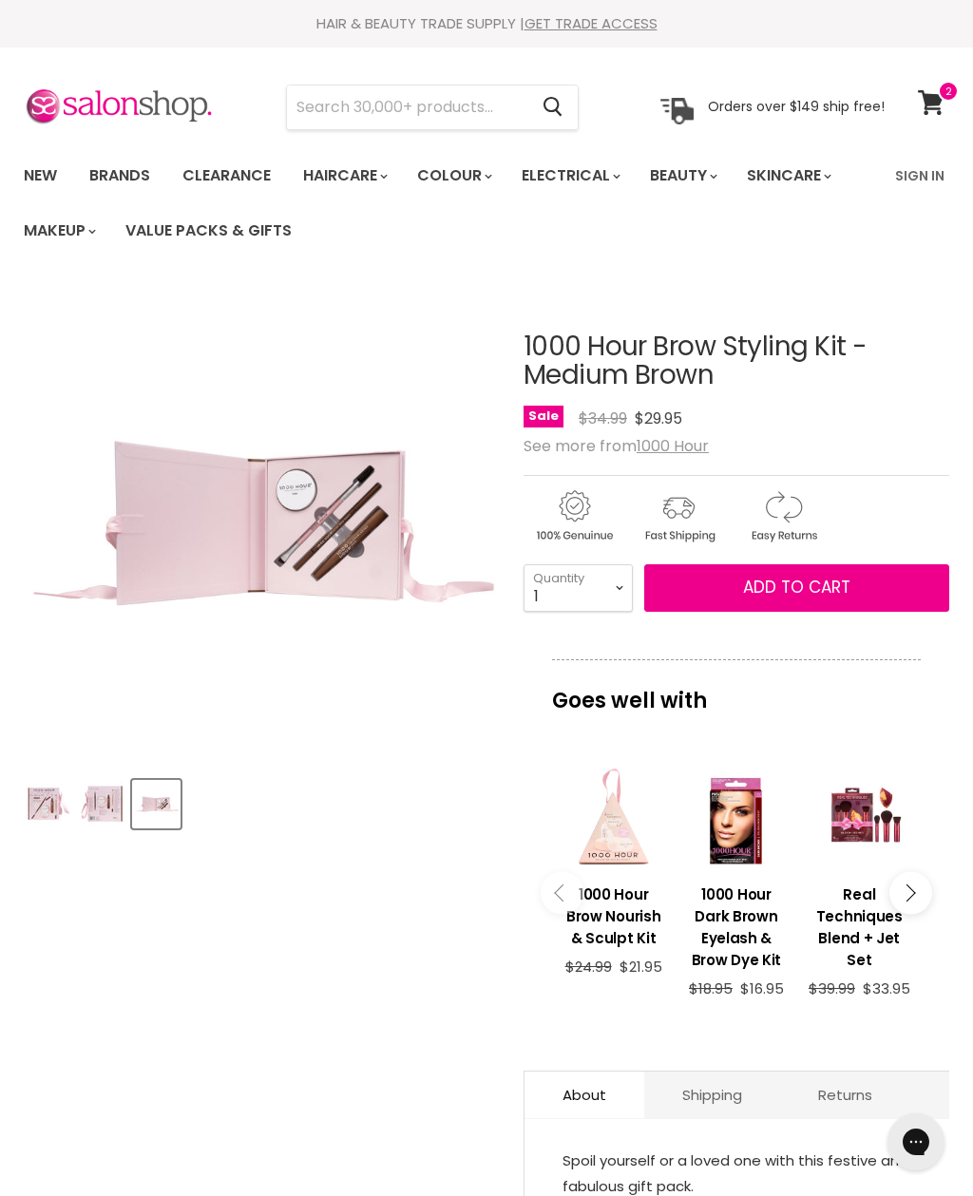
click at [115, 801] on img "Product thumbnails" at bounding box center [102, 804] width 45 height 45
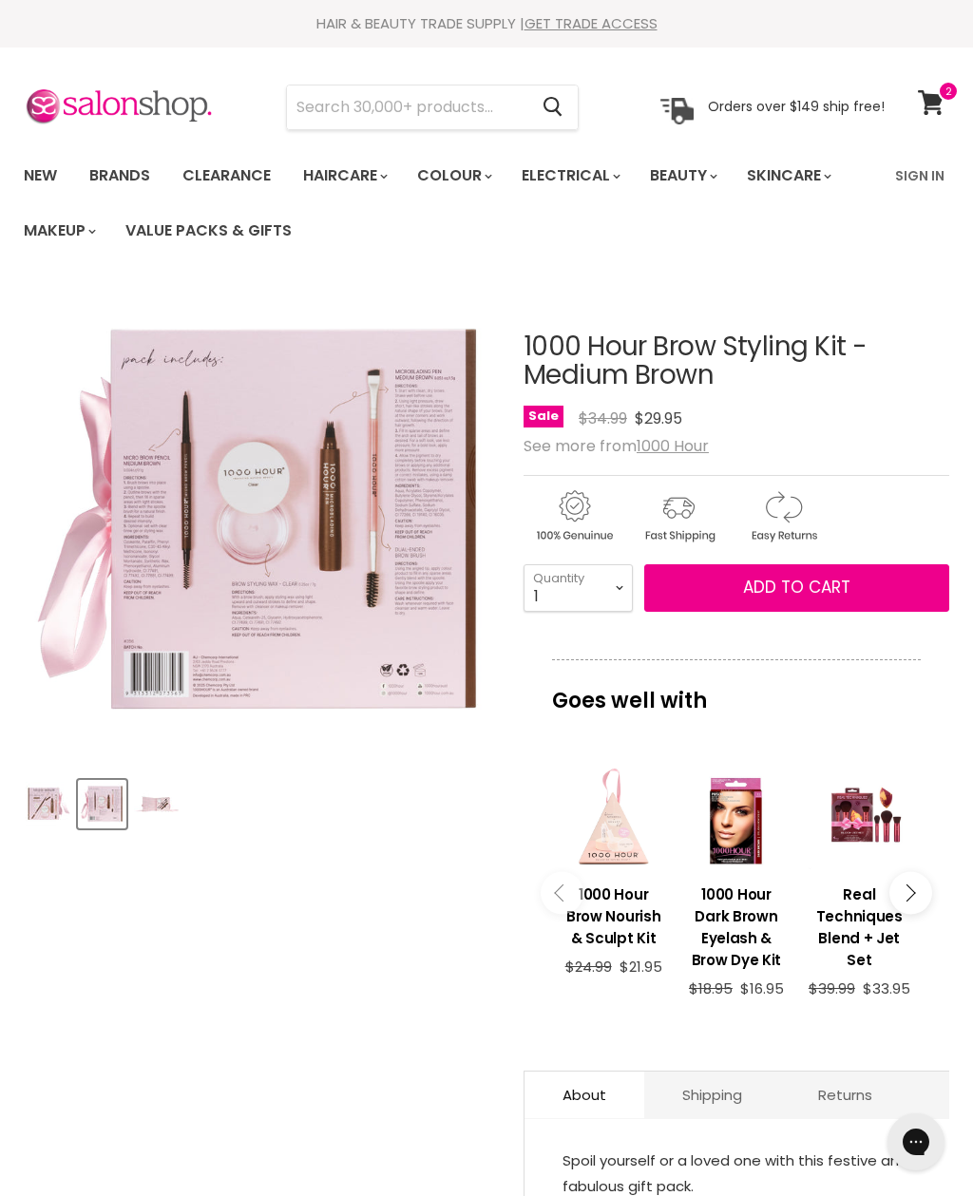
click at [67, 809] on img "Product thumbnails" at bounding box center [48, 804] width 45 height 45
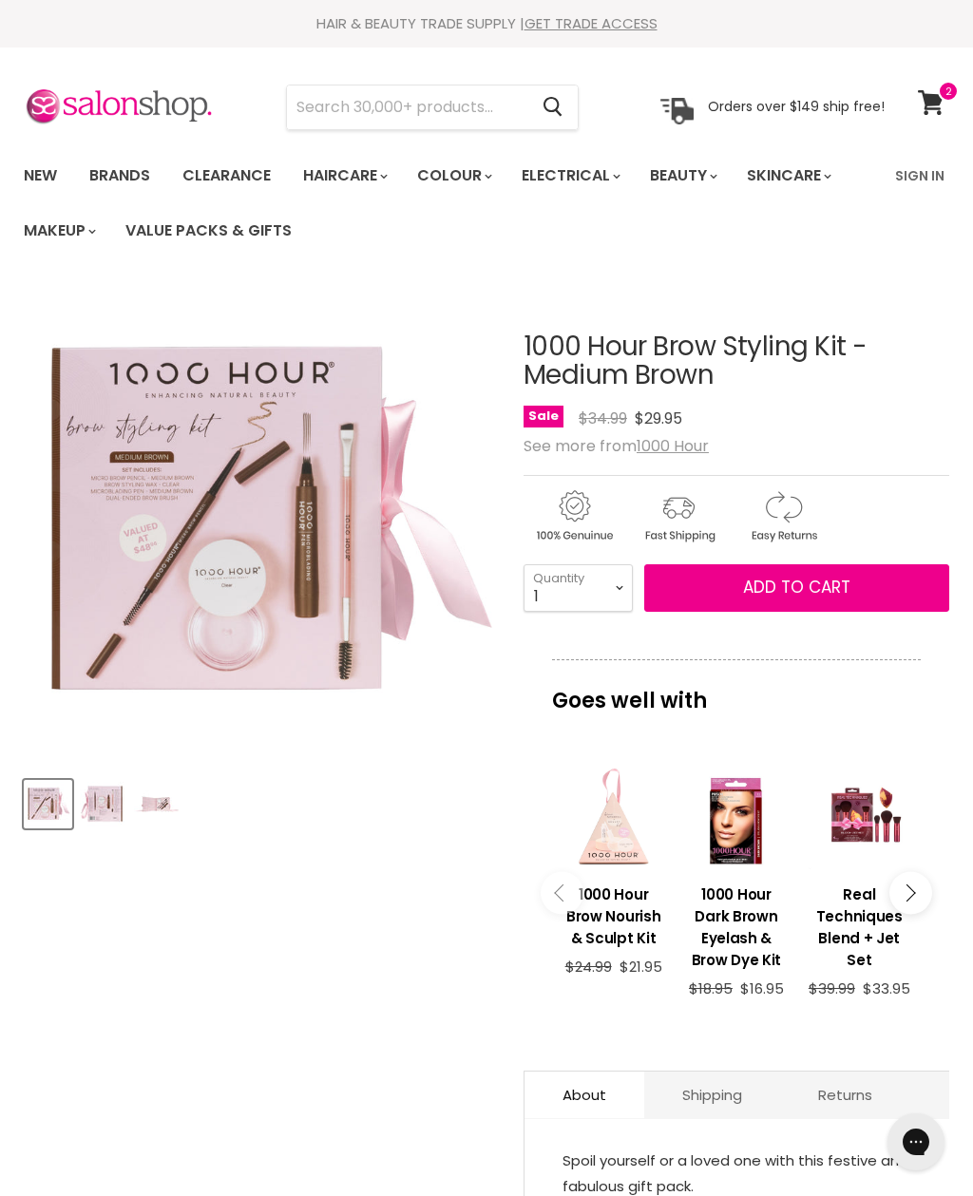
click at [718, 601] on button "Add to cart" at bounding box center [796, 589] width 305 height 48
click at [755, 587] on span "Add to cart" at bounding box center [796, 587] width 107 height 23
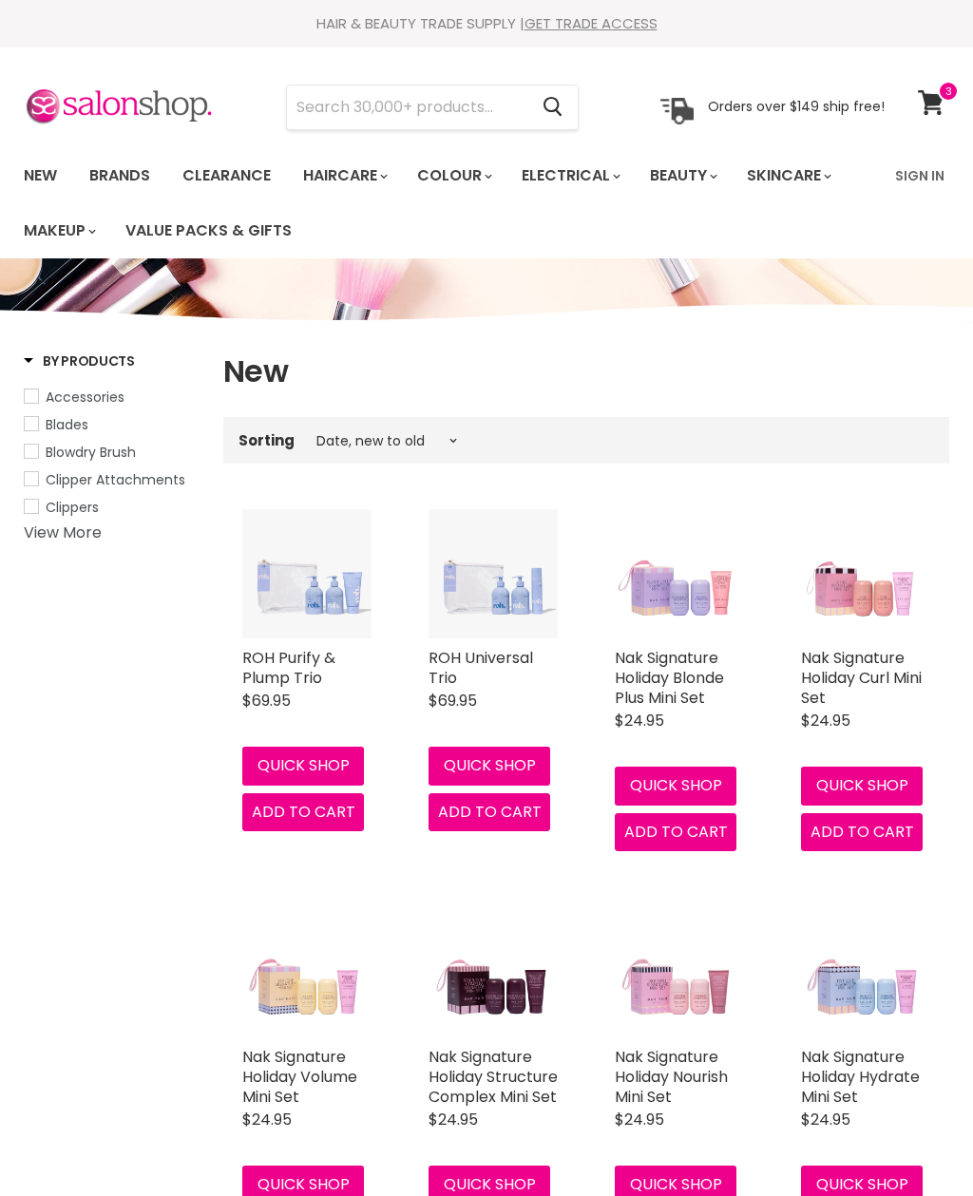
select select "created-descending"
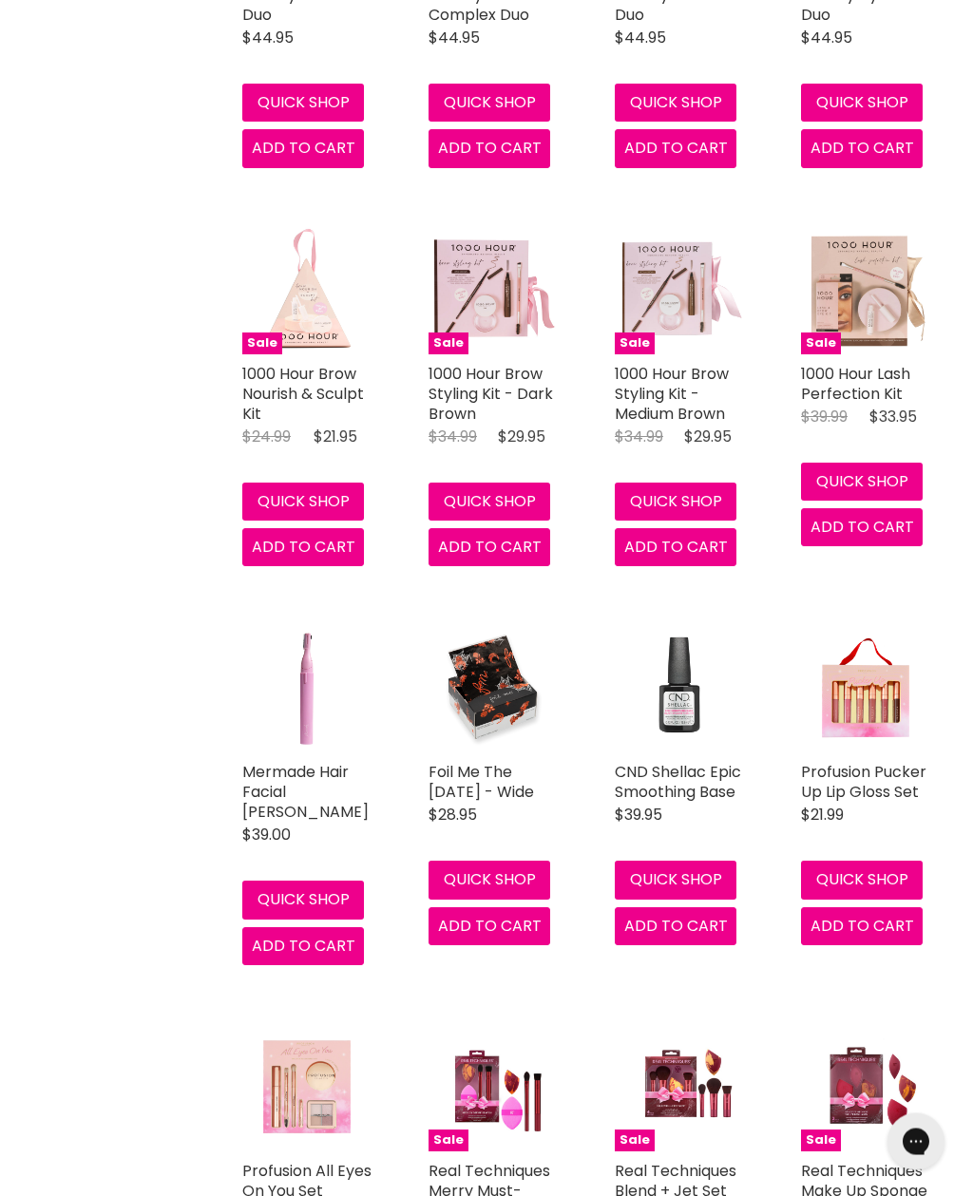
scroll to position [2718, 0]
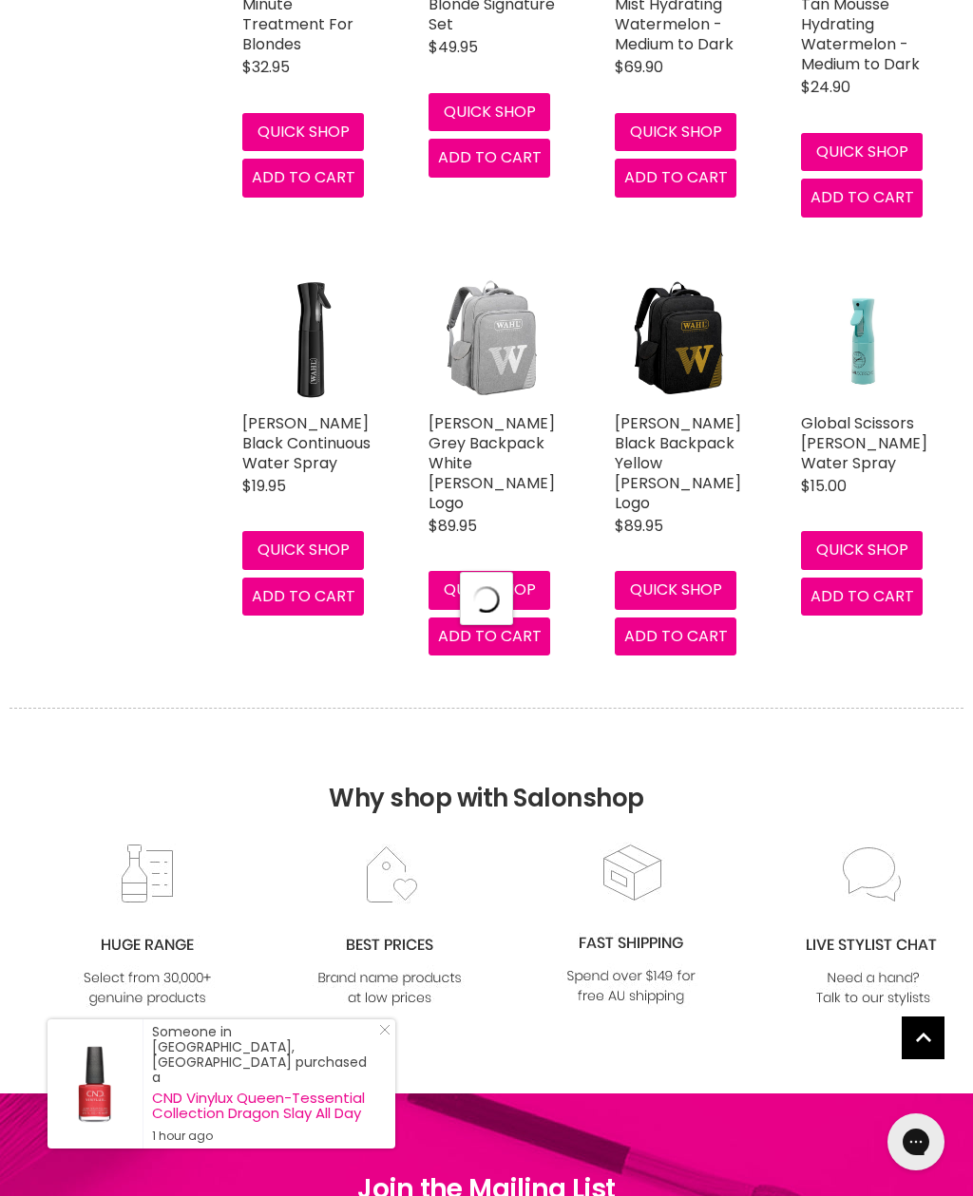
select select "created-descending"
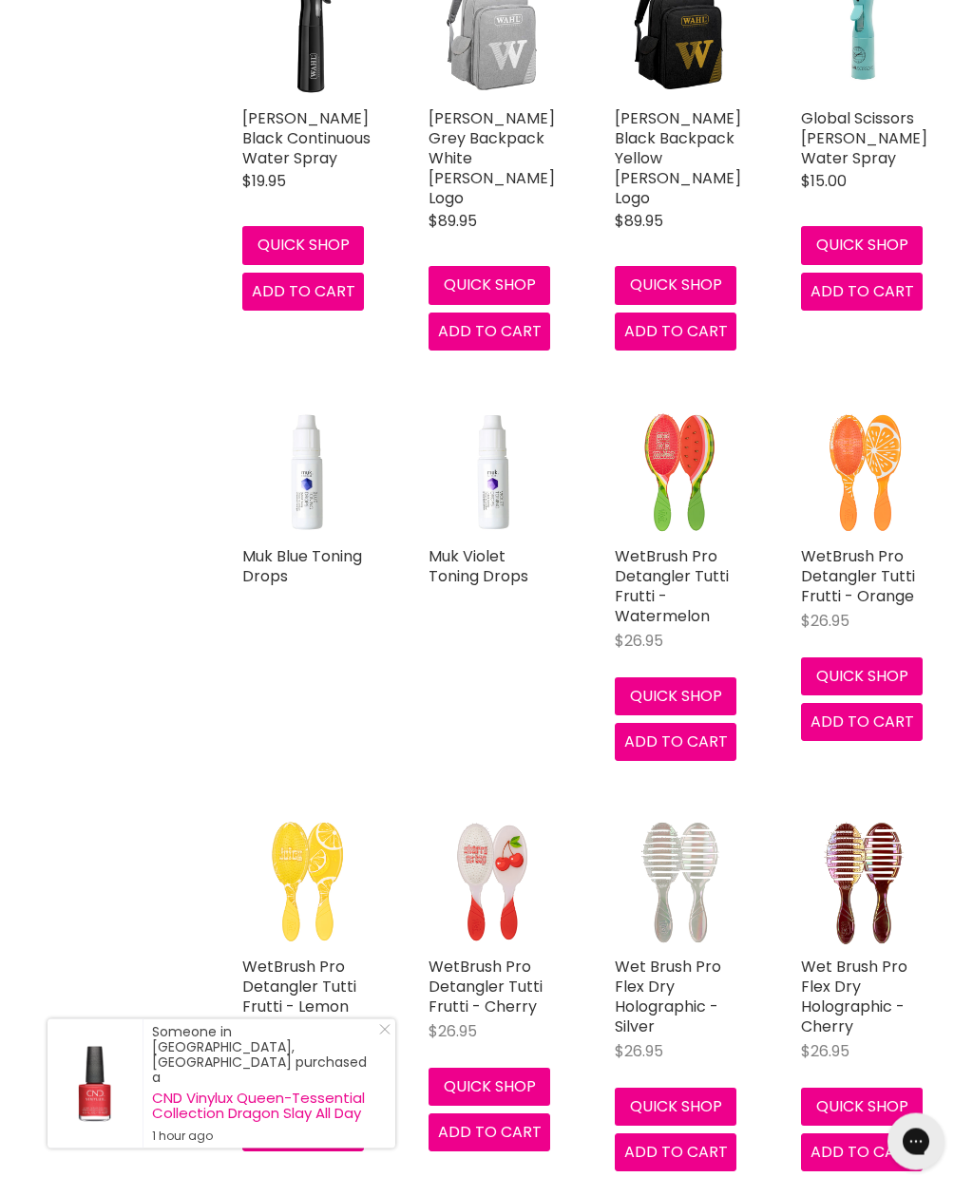
scroll to position [5047, 0]
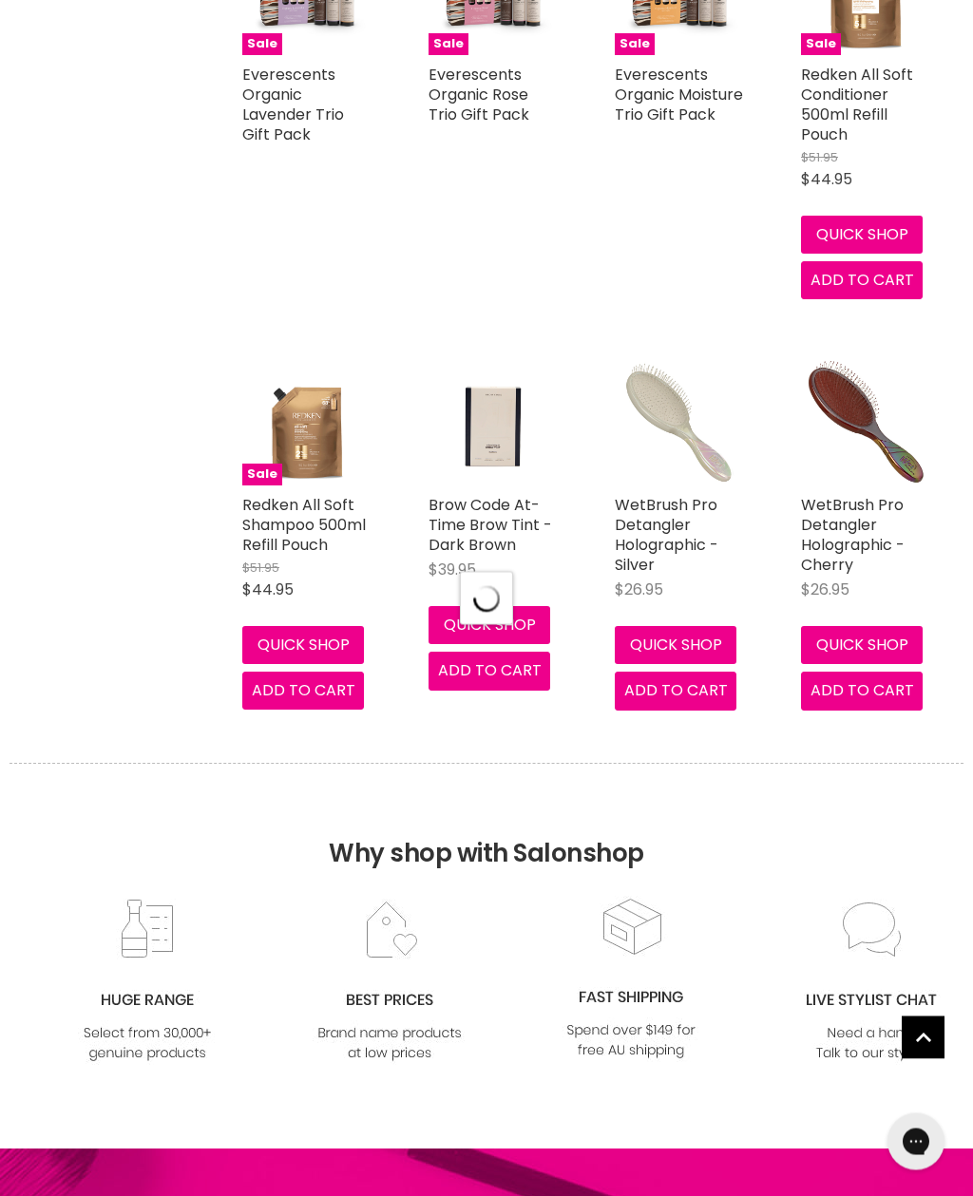
select select "created-descending"
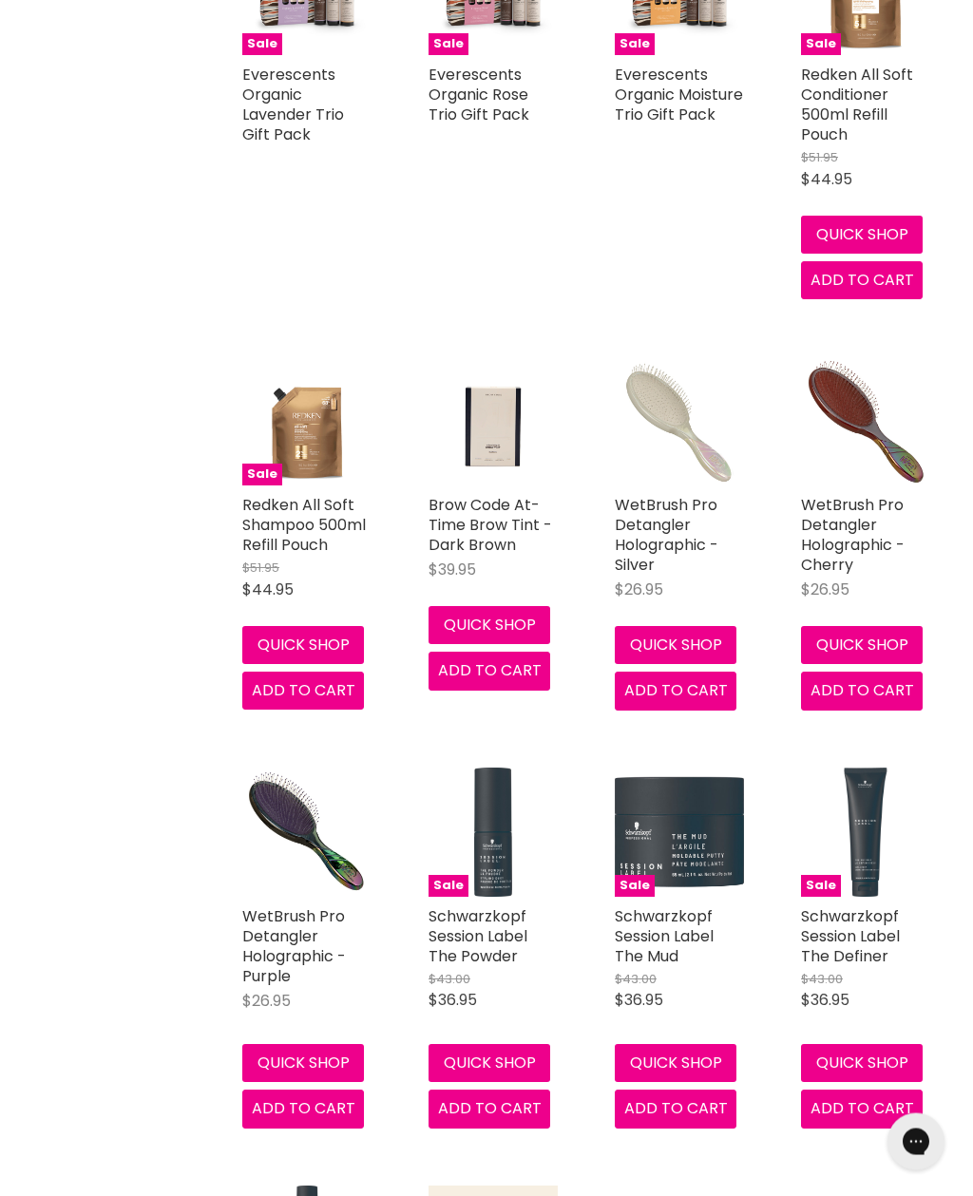
scroll to position [9323, 0]
